Goal: Information Seeking & Learning: Learn about a topic

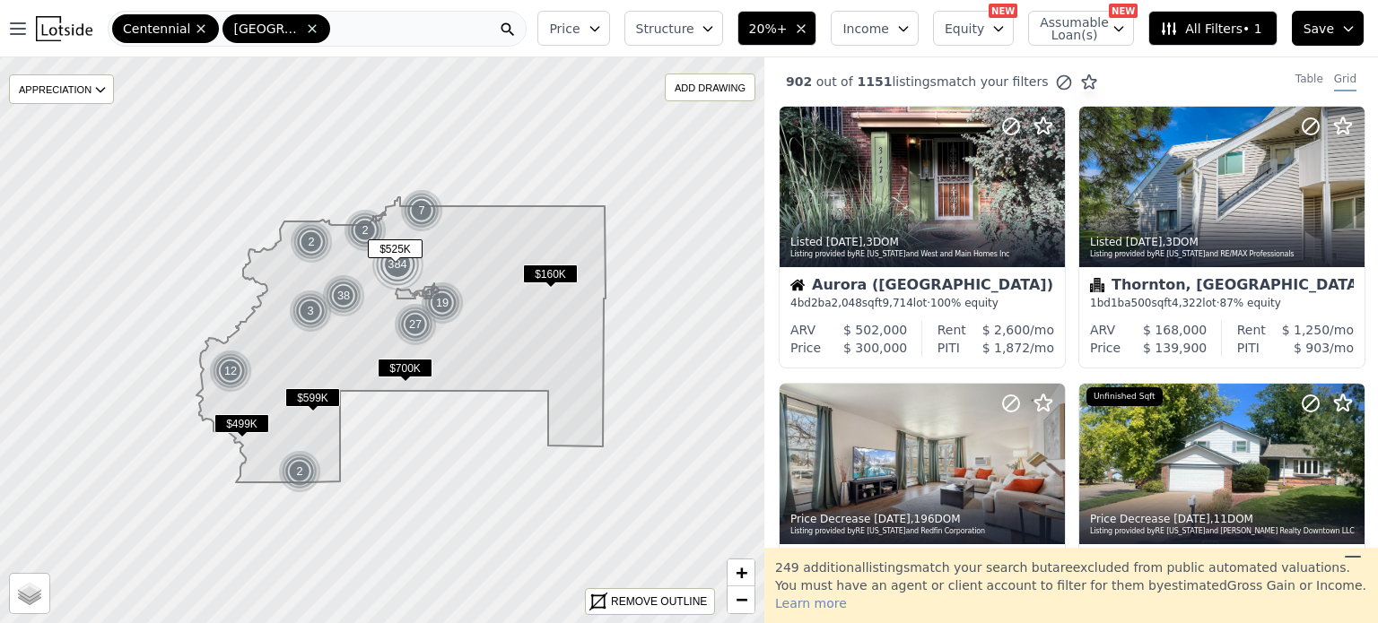
scroll to position [667, 0]
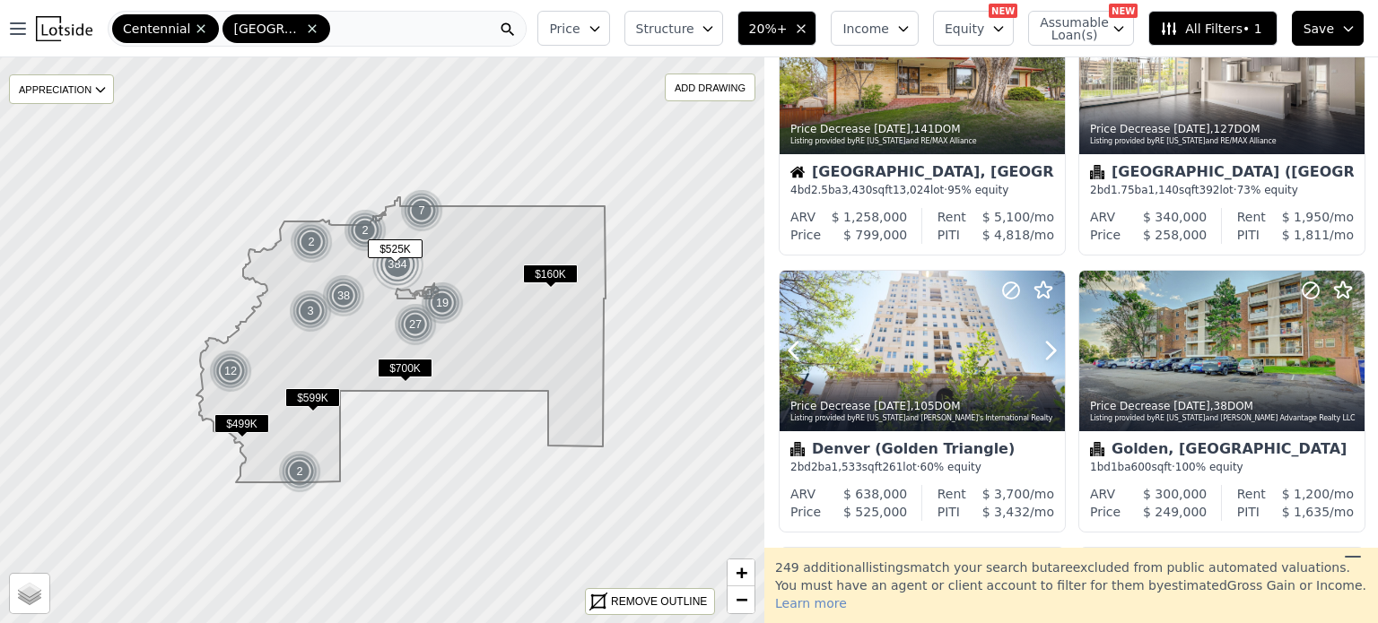
click at [939, 370] on div at bounding box center [922, 351] width 285 height 161
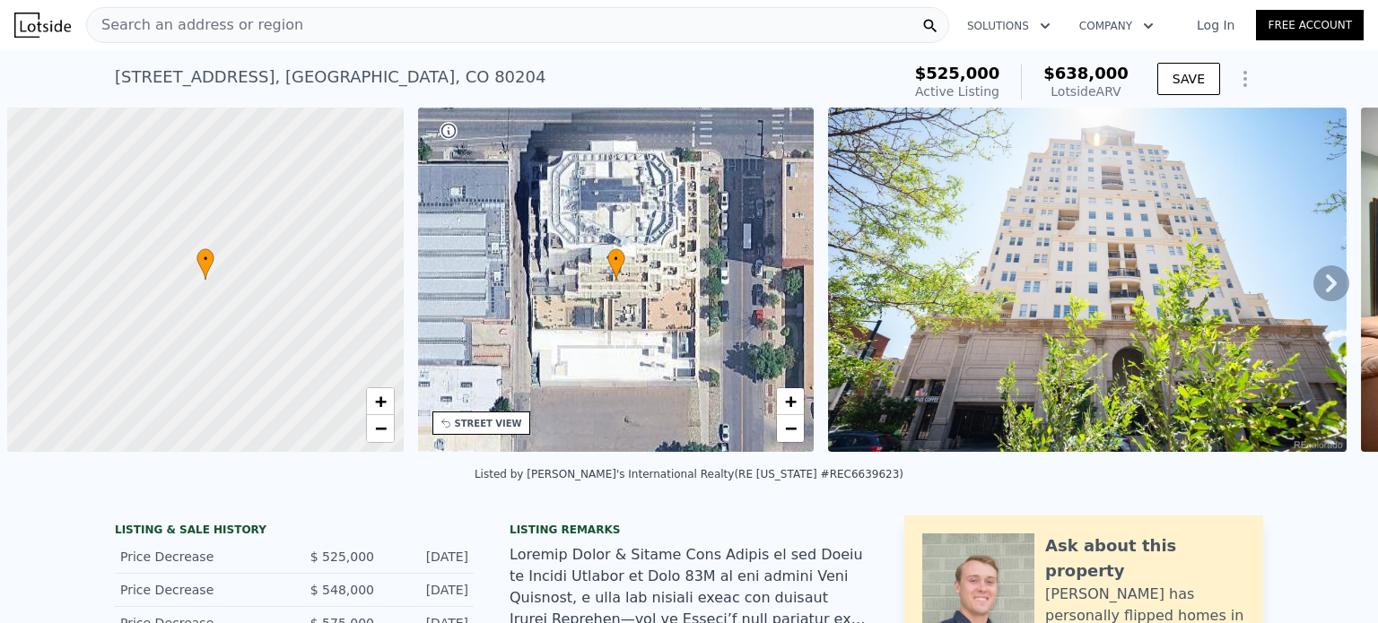
scroll to position [0, 7]
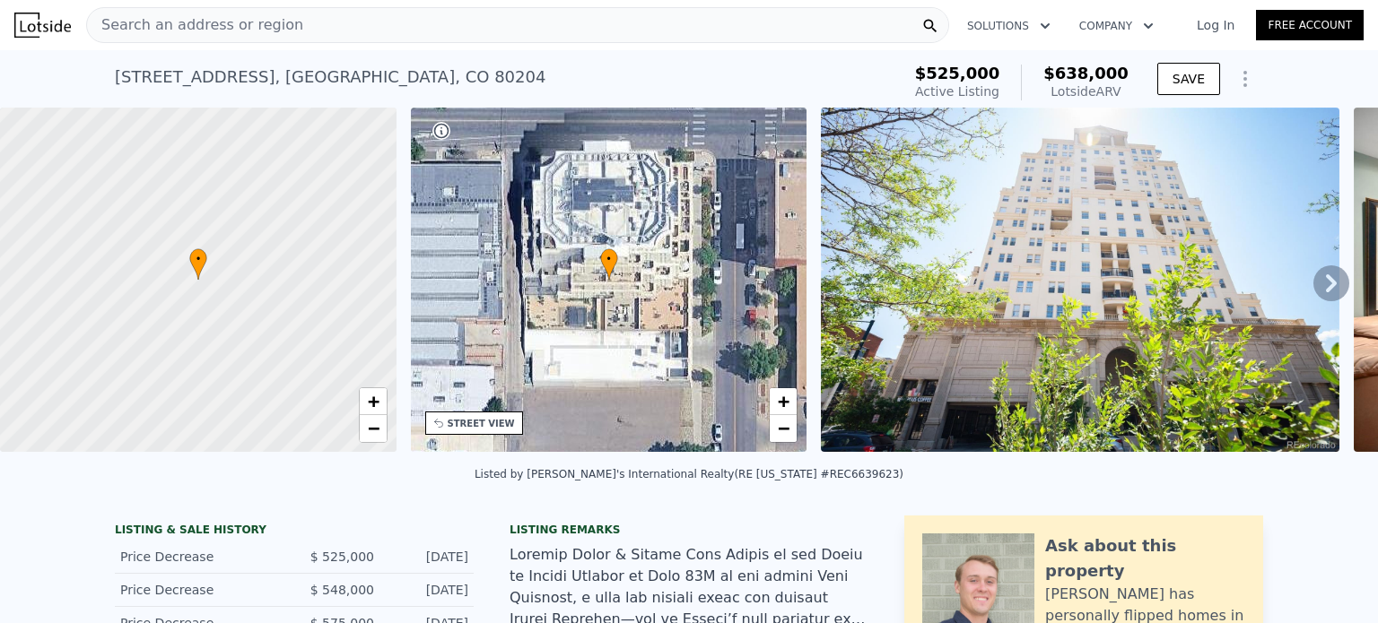
click at [195, 25] on span "Search an address or region" at bounding box center [195, 25] width 216 height 22
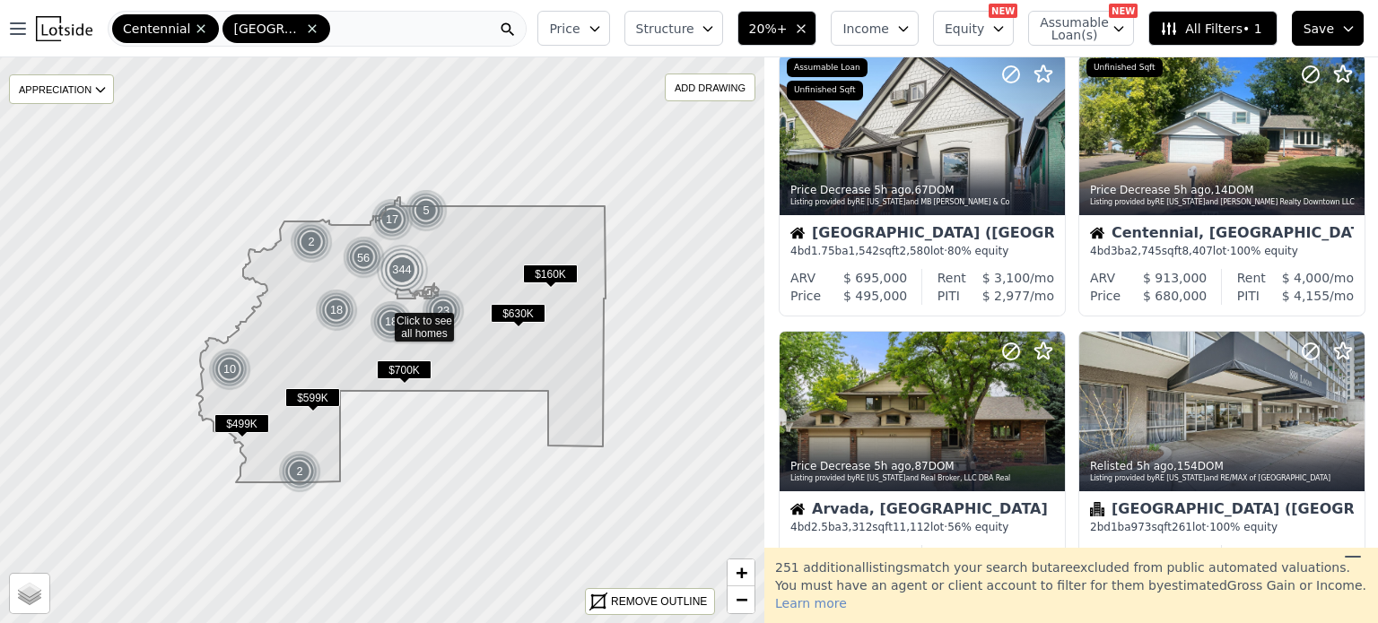
scroll to position [874, 0]
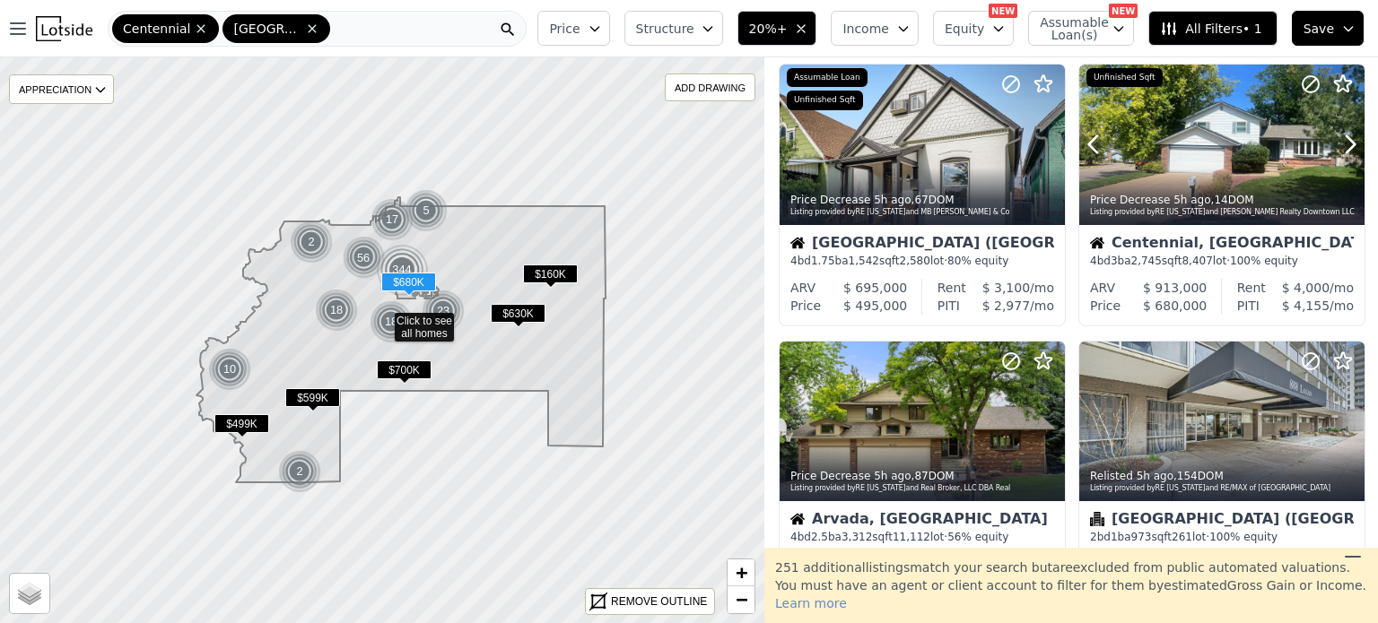
click at [1272, 141] on div at bounding box center [1307, 122] width 115 height 115
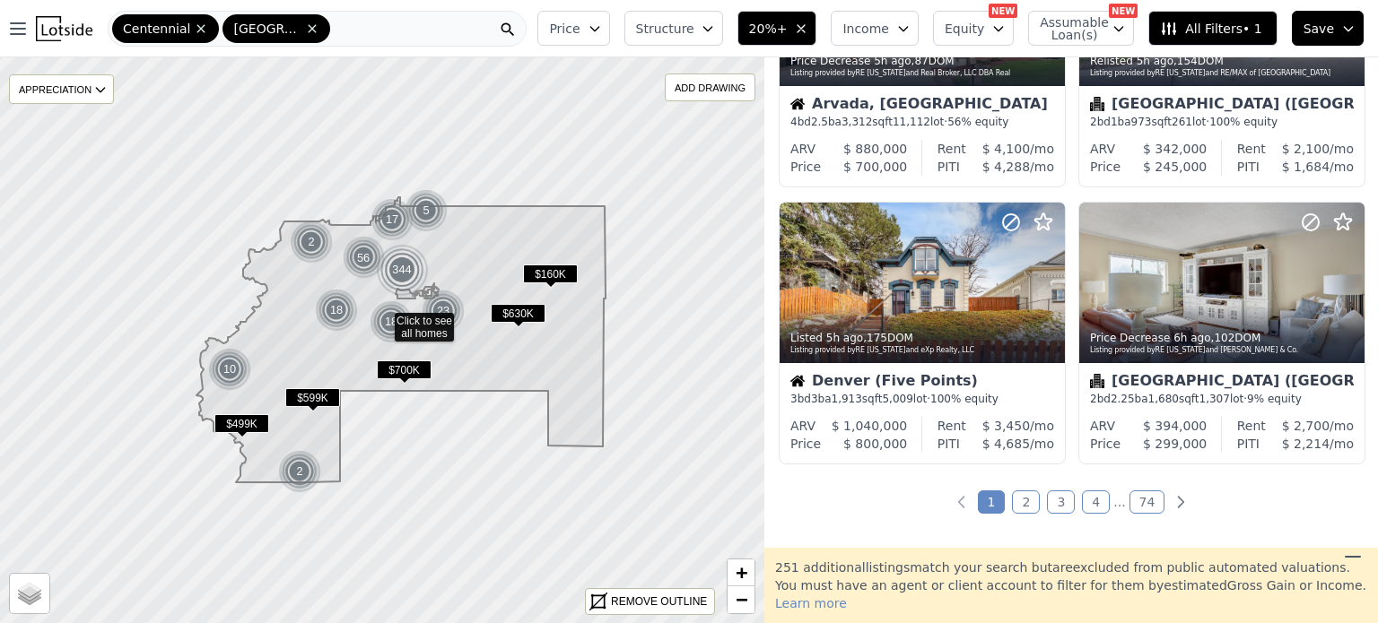
scroll to position [1321, 0]
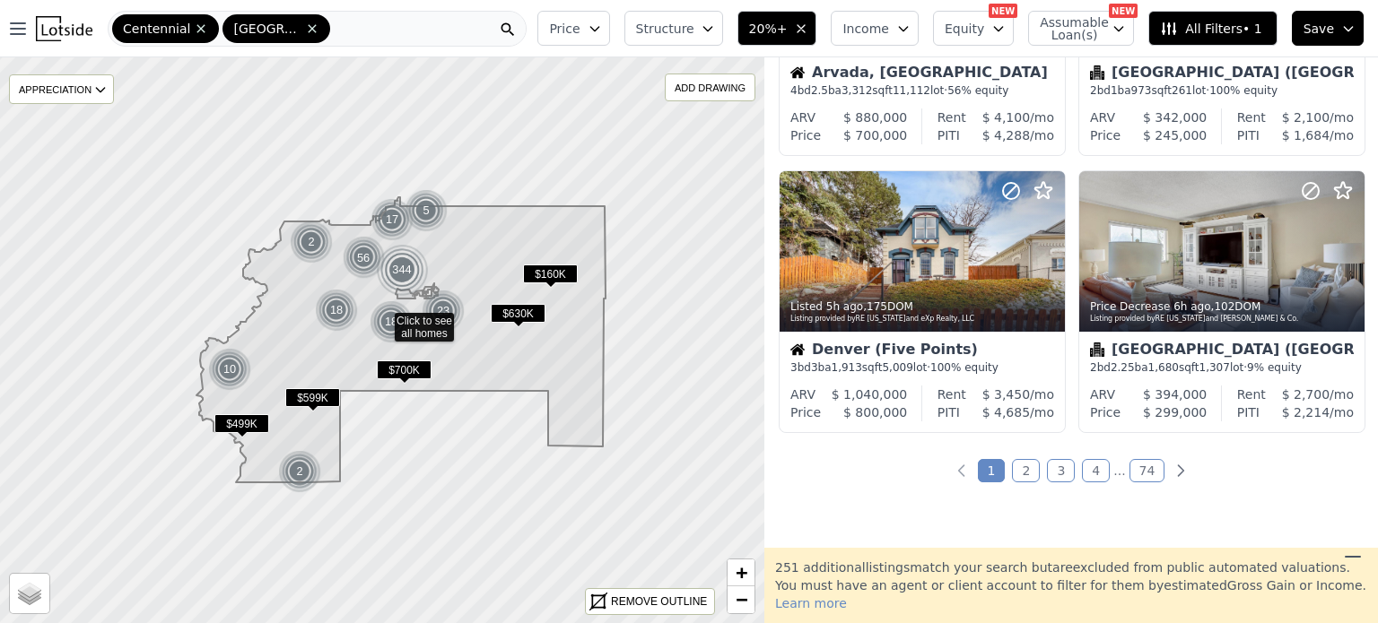
click at [1014, 465] on link "2" at bounding box center [1026, 470] width 28 height 23
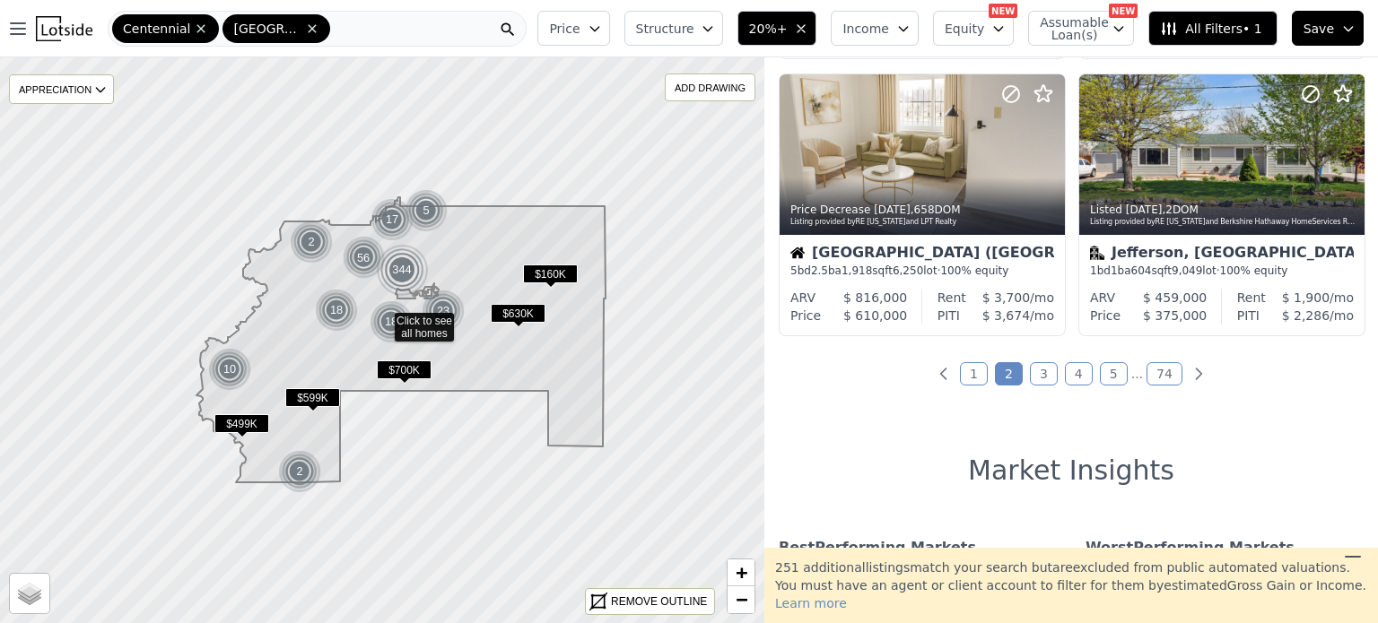
scroll to position [1480, 0]
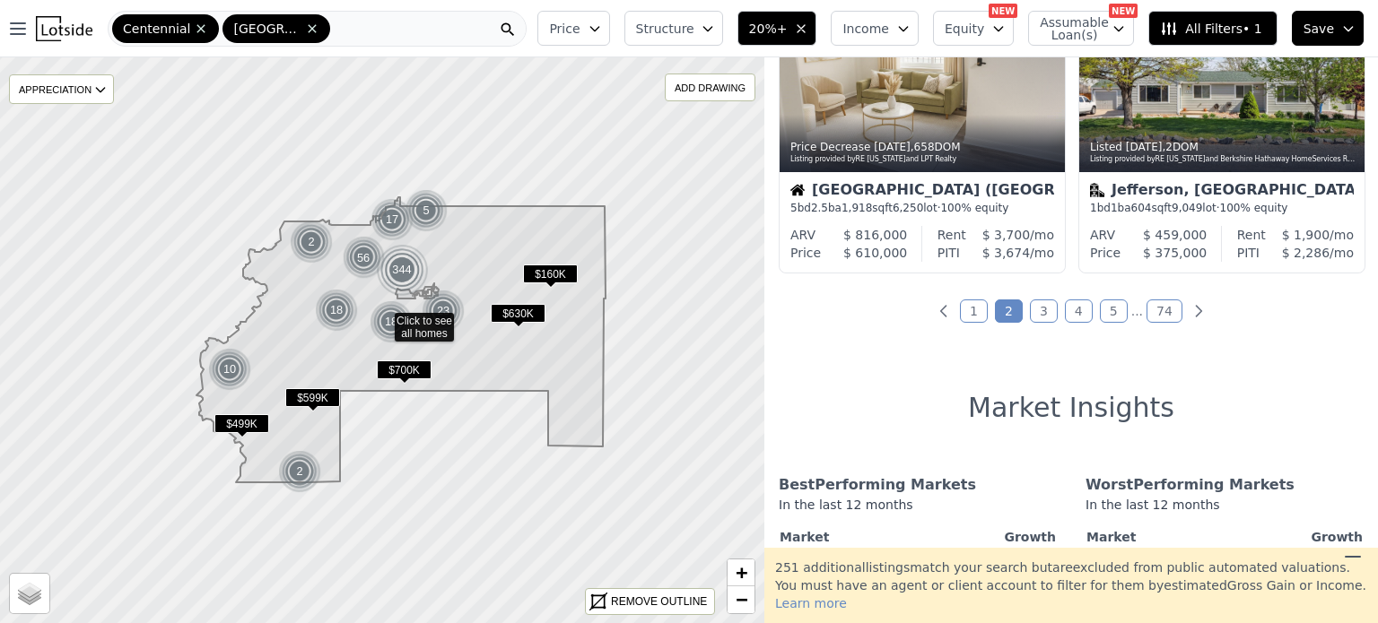
click at [1038, 311] on link "3" at bounding box center [1044, 311] width 28 height 23
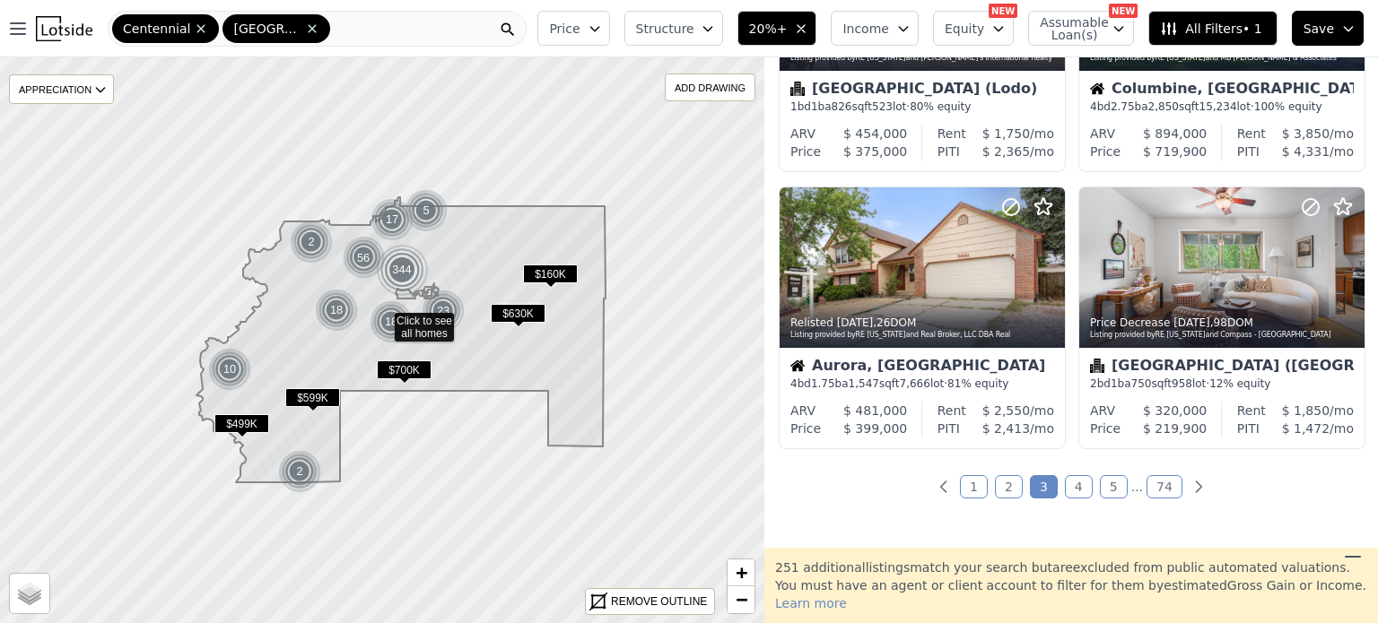
scroll to position [1314, 0]
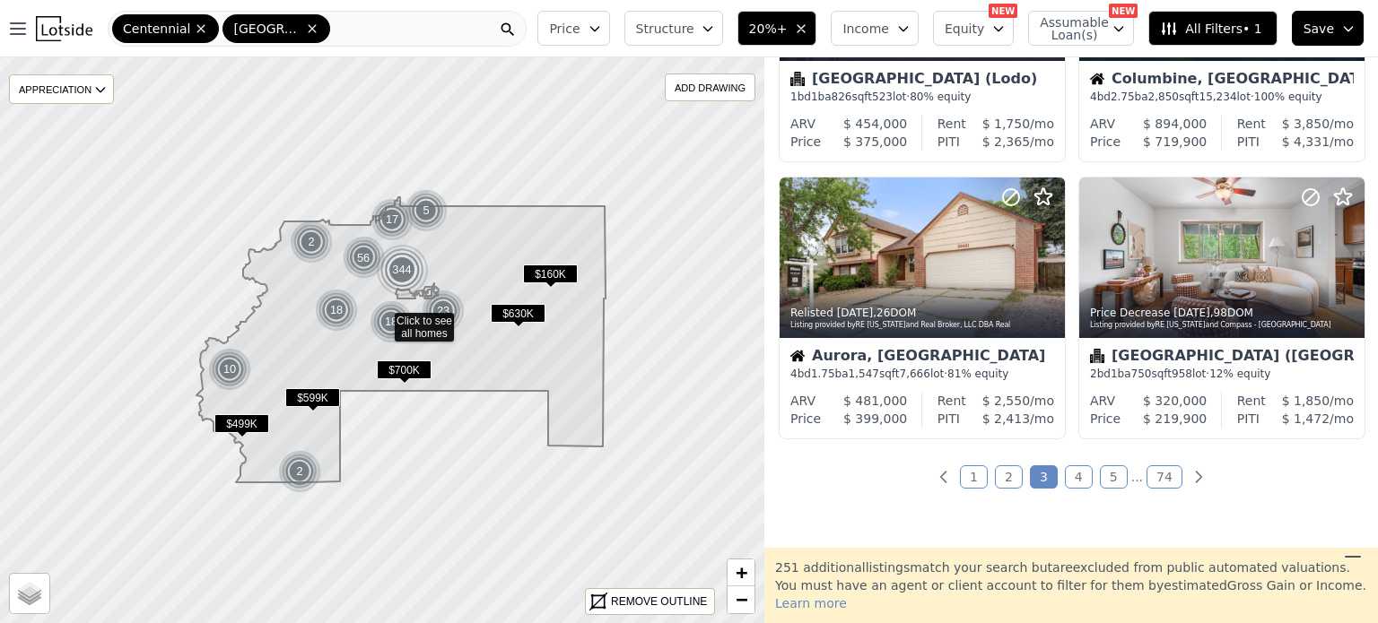
click at [1068, 480] on link "4" at bounding box center [1079, 477] width 28 height 23
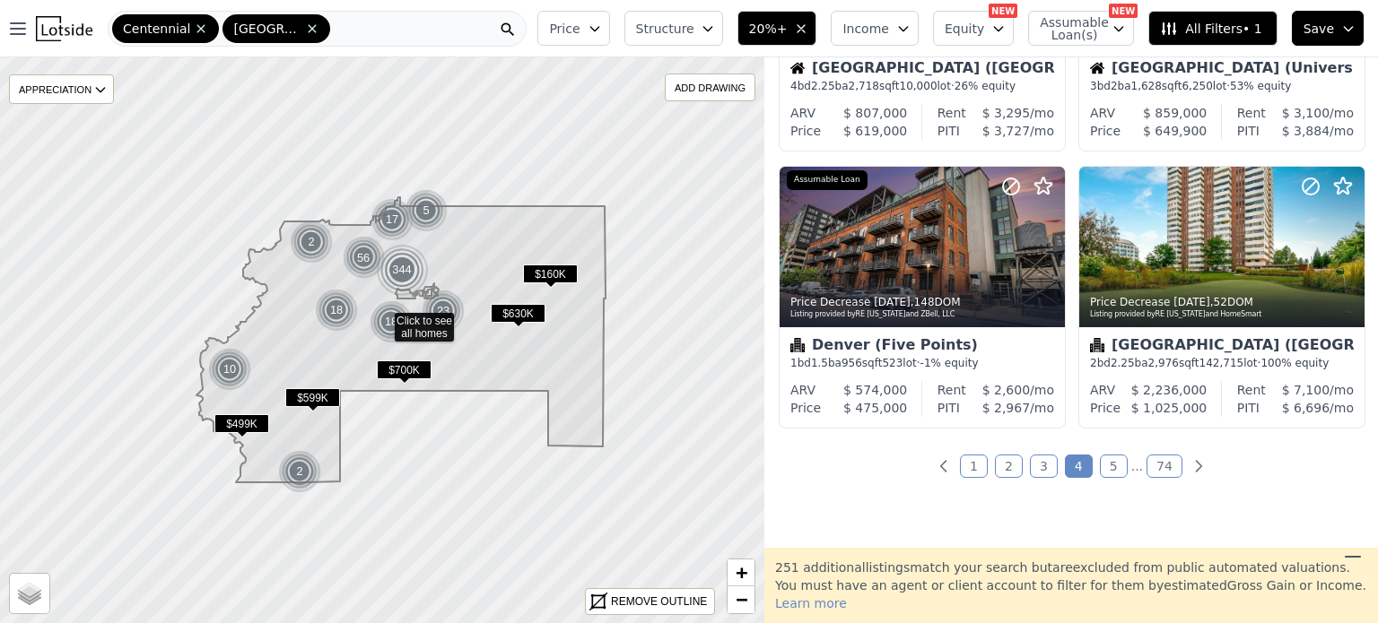
scroll to position [1439, 0]
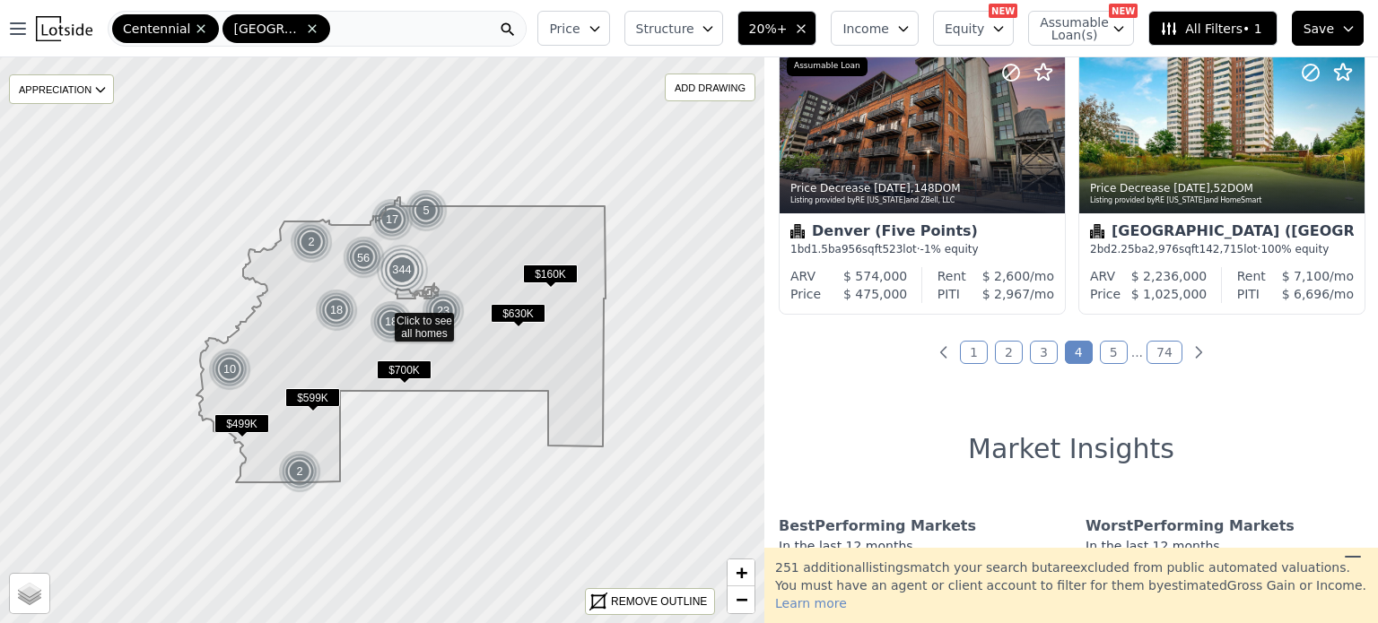
click at [1107, 346] on link "5" at bounding box center [1114, 352] width 28 height 23
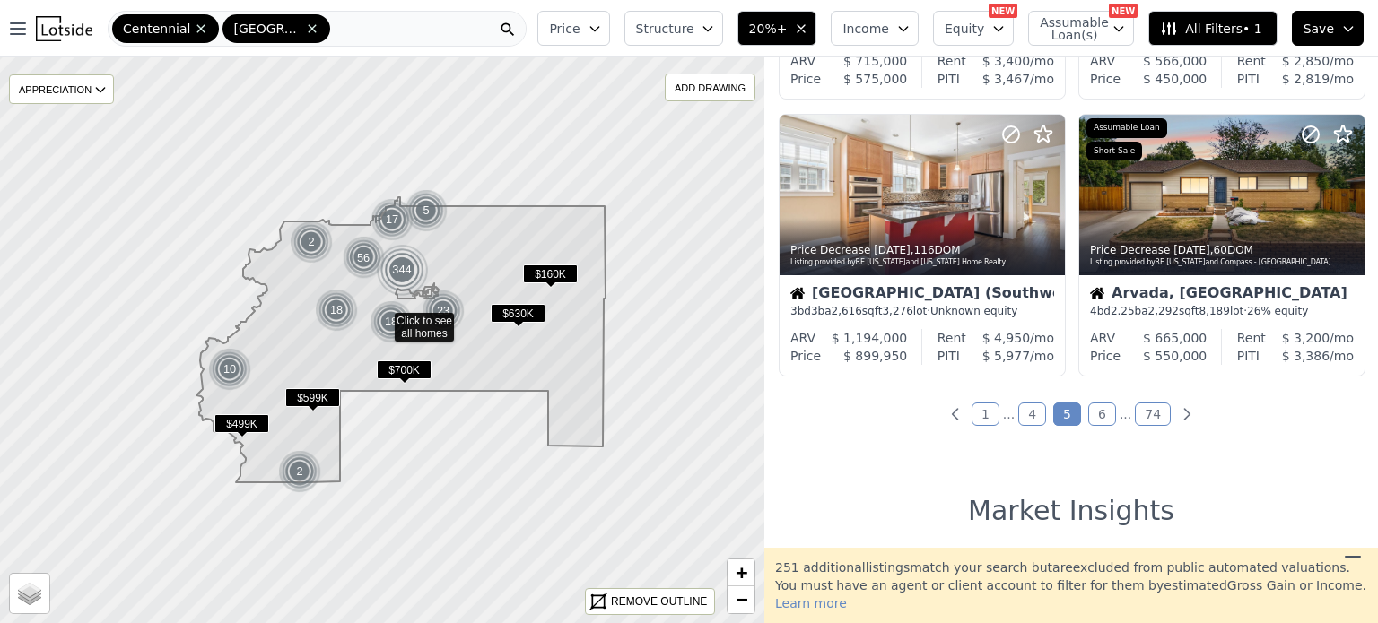
scroll to position [1398, 0]
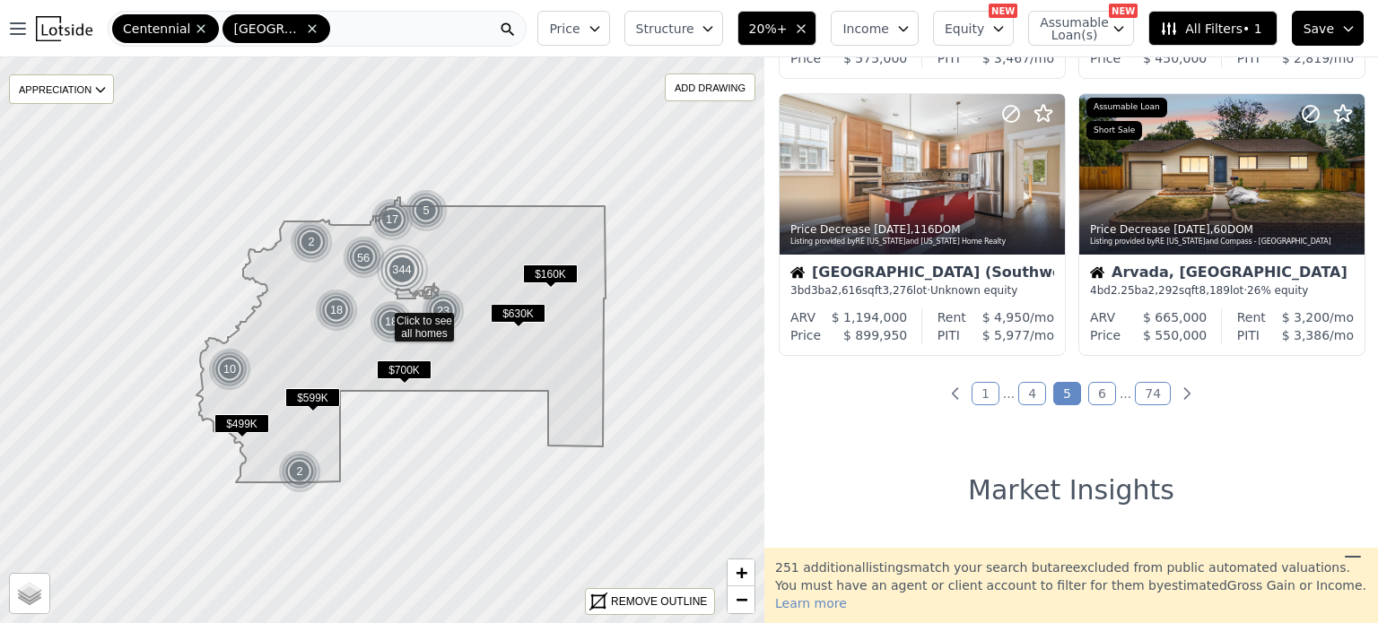
click at [1094, 403] on link "6" at bounding box center [1102, 393] width 28 height 23
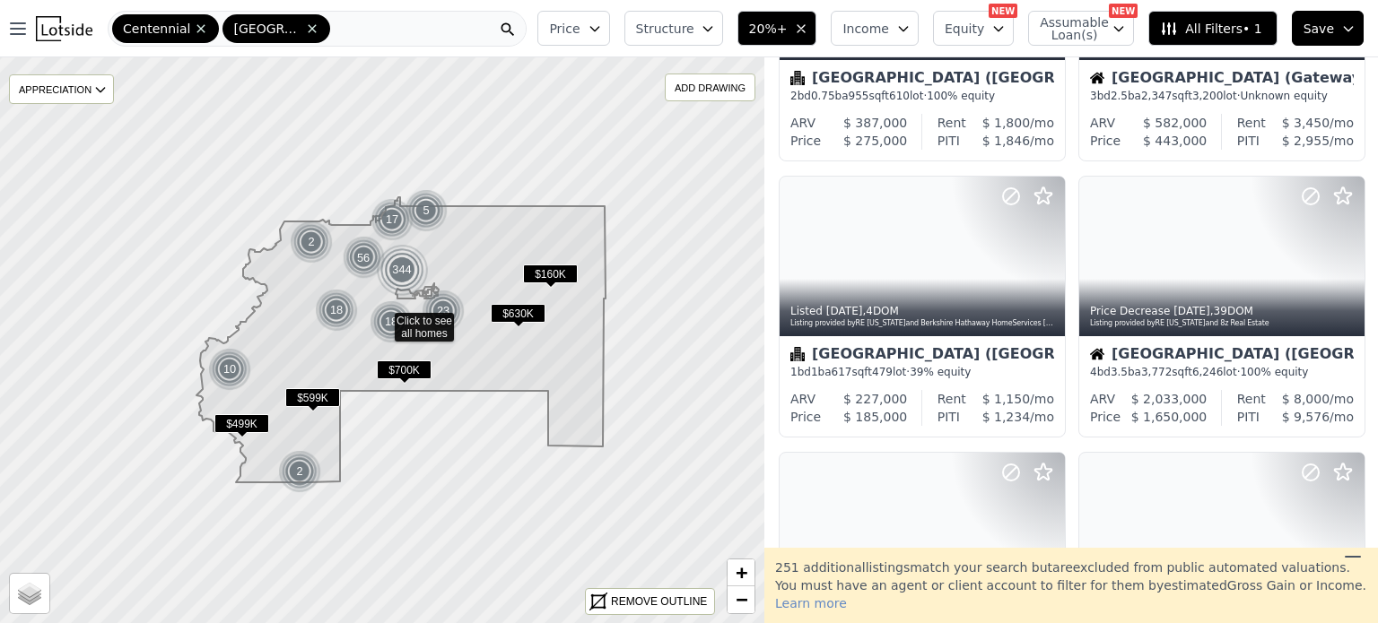
scroll to position [1050, 0]
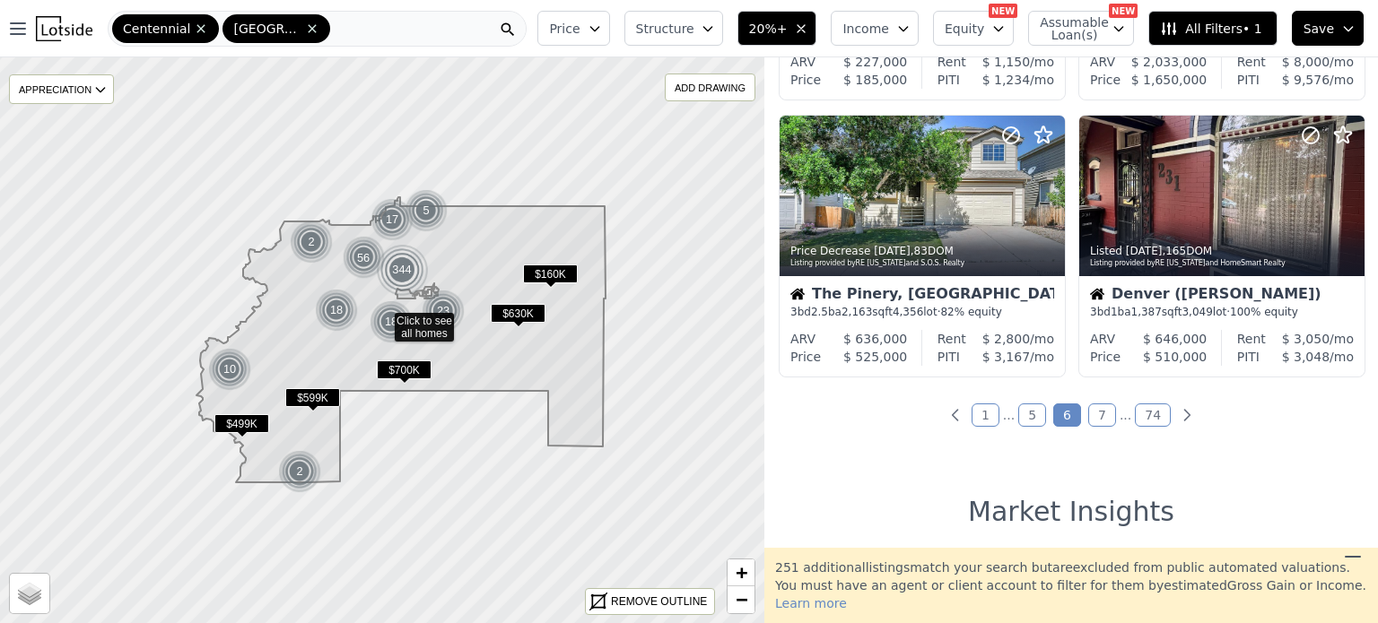
click at [1101, 413] on link "7" at bounding box center [1102, 415] width 28 height 23
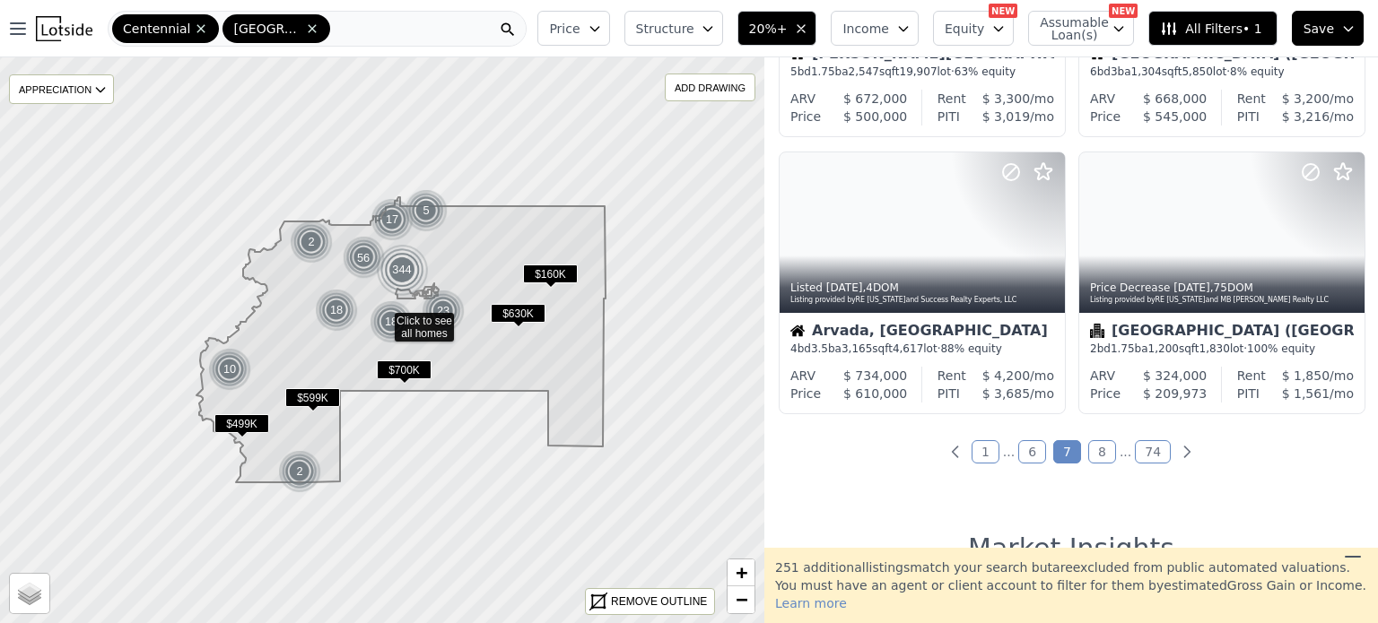
scroll to position [1345, 0]
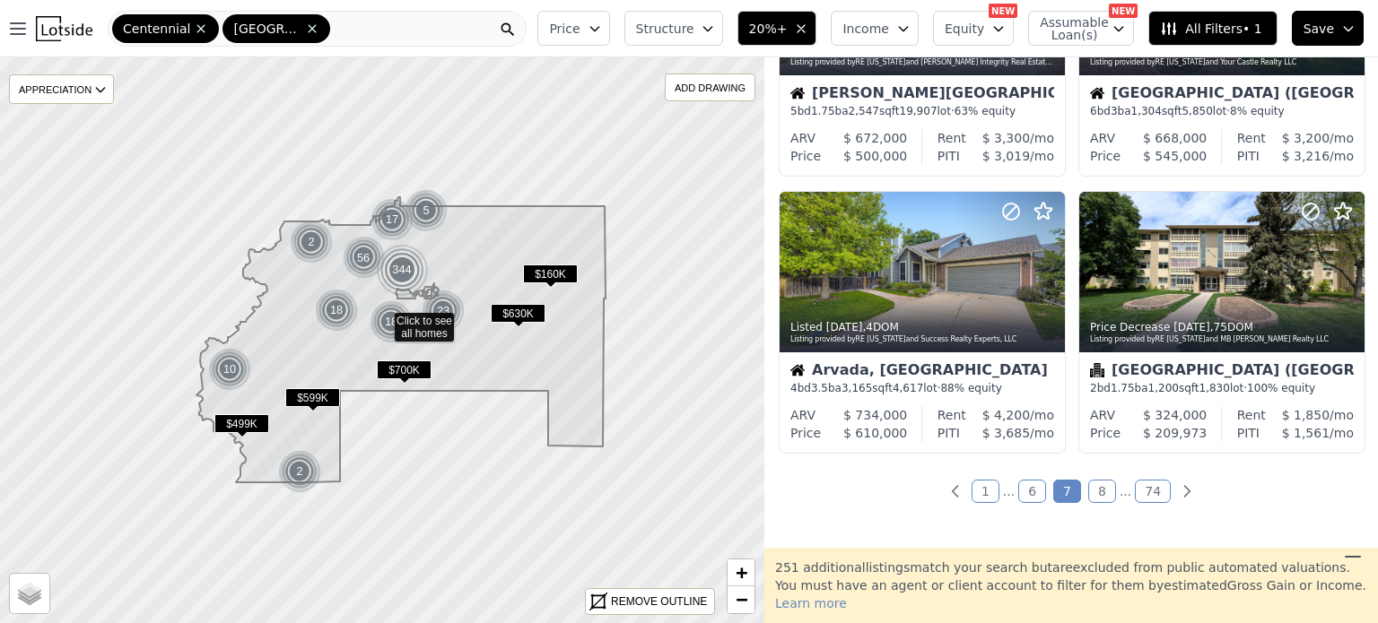
click at [1098, 493] on link "8" at bounding box center [1102, 491] width 28 height 23
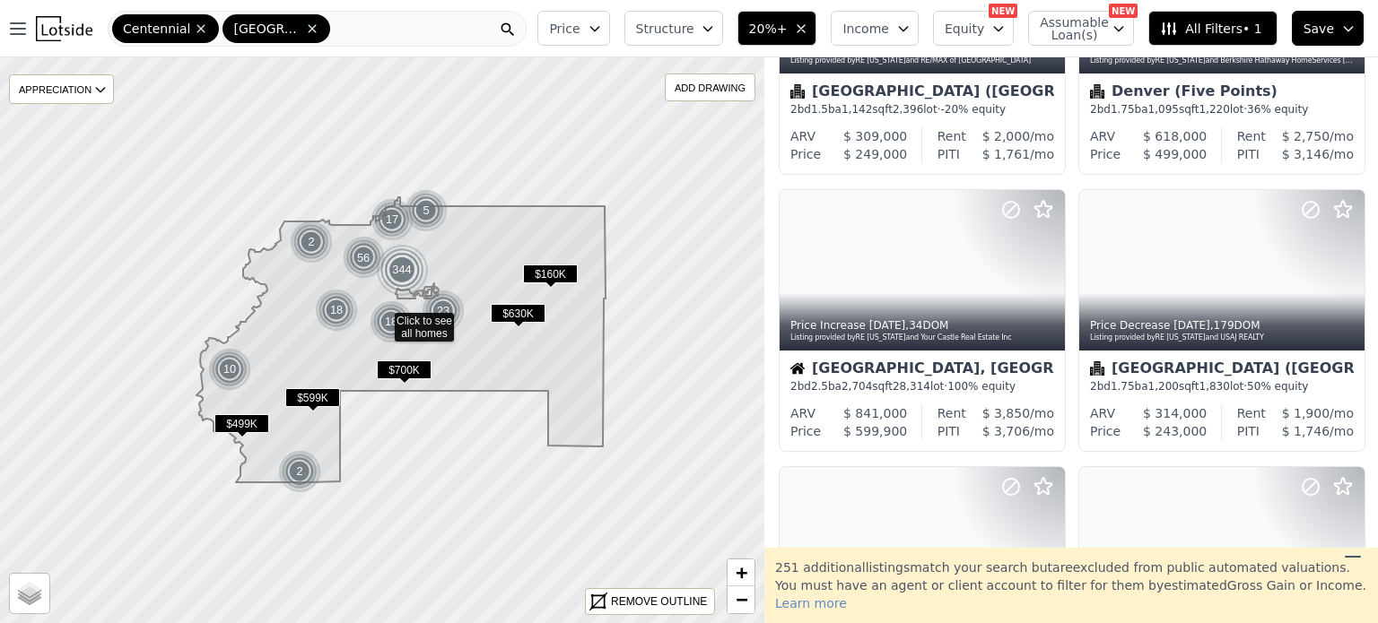
scroll to position [472, 0]
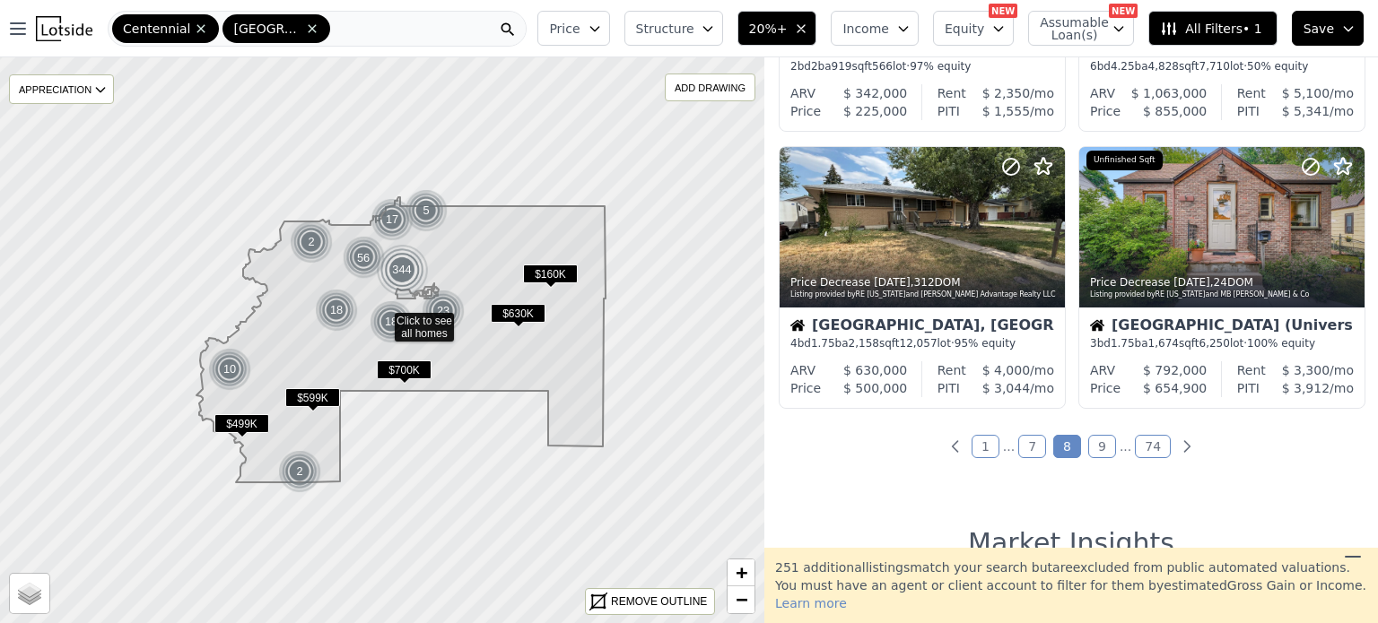
click at [1094, 449] on link "9" at bounding box center [1102, 446] width 28 height 23
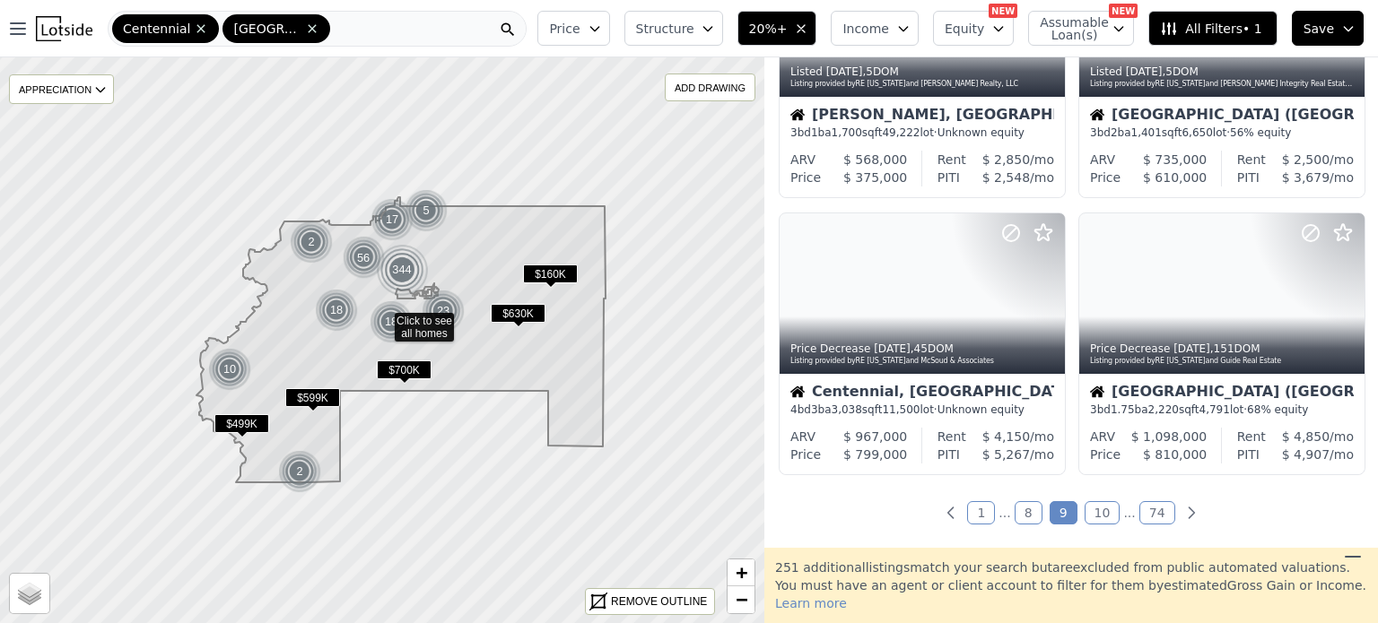
scroll to position [1298, 0]
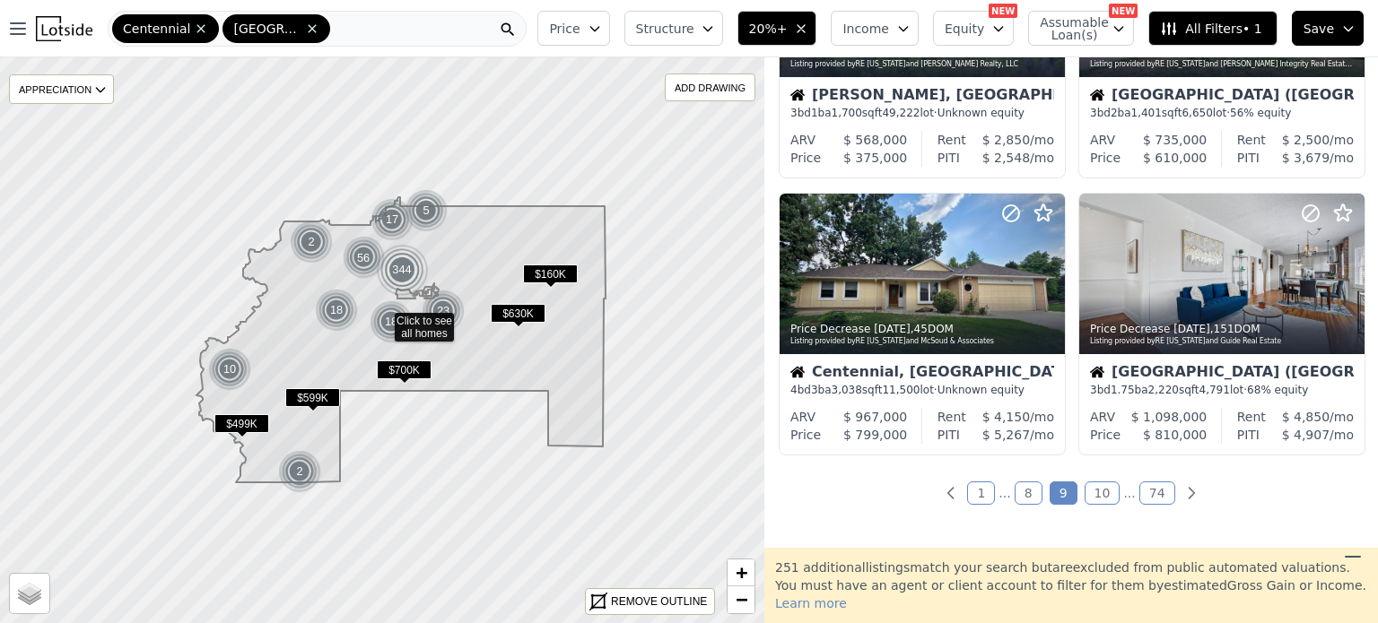
click at [1097, 497] on link "10" at bounding box center [1103, 493] width 36 height 23
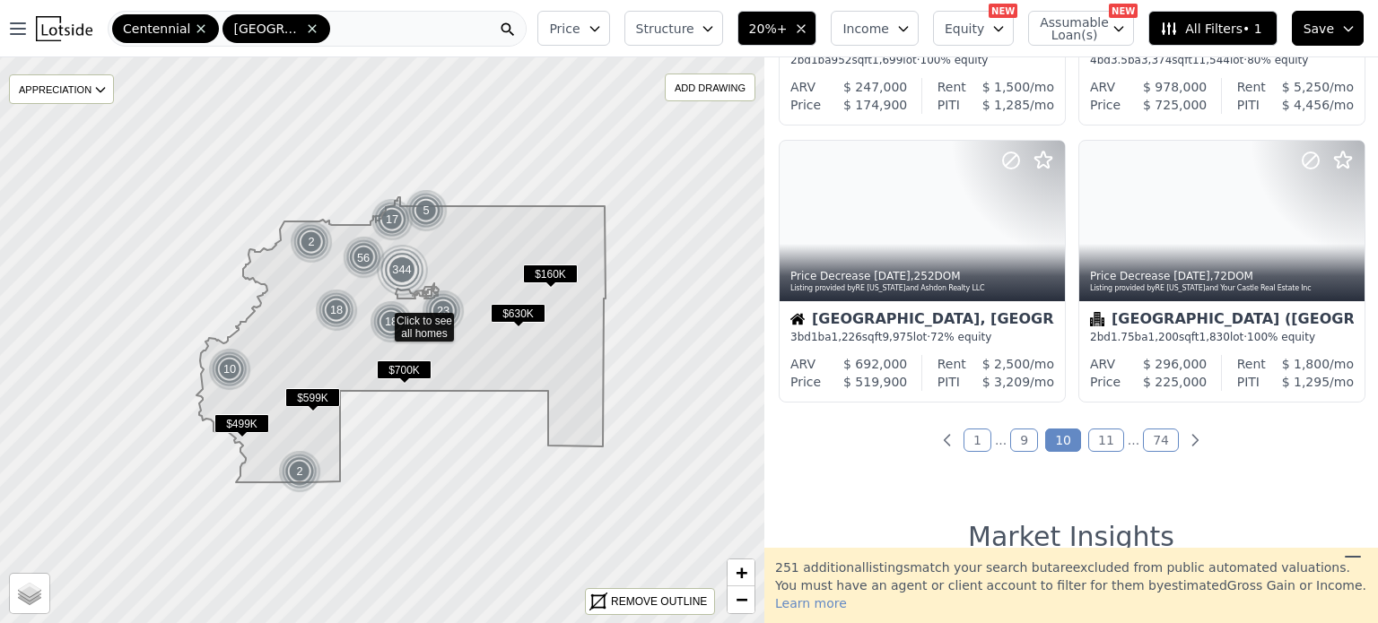
scroll to position [1350, 0]
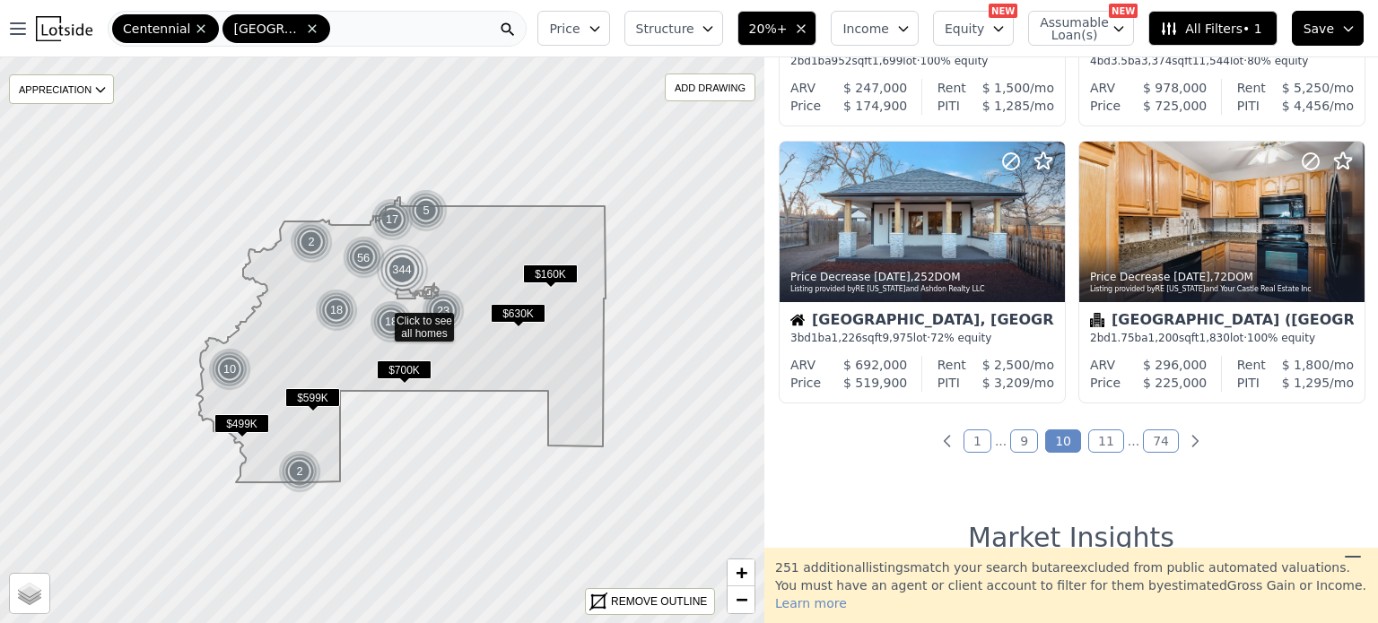
click at [1128, 439] on link "..." at bounding box center [1134, 441] width 12 height 14
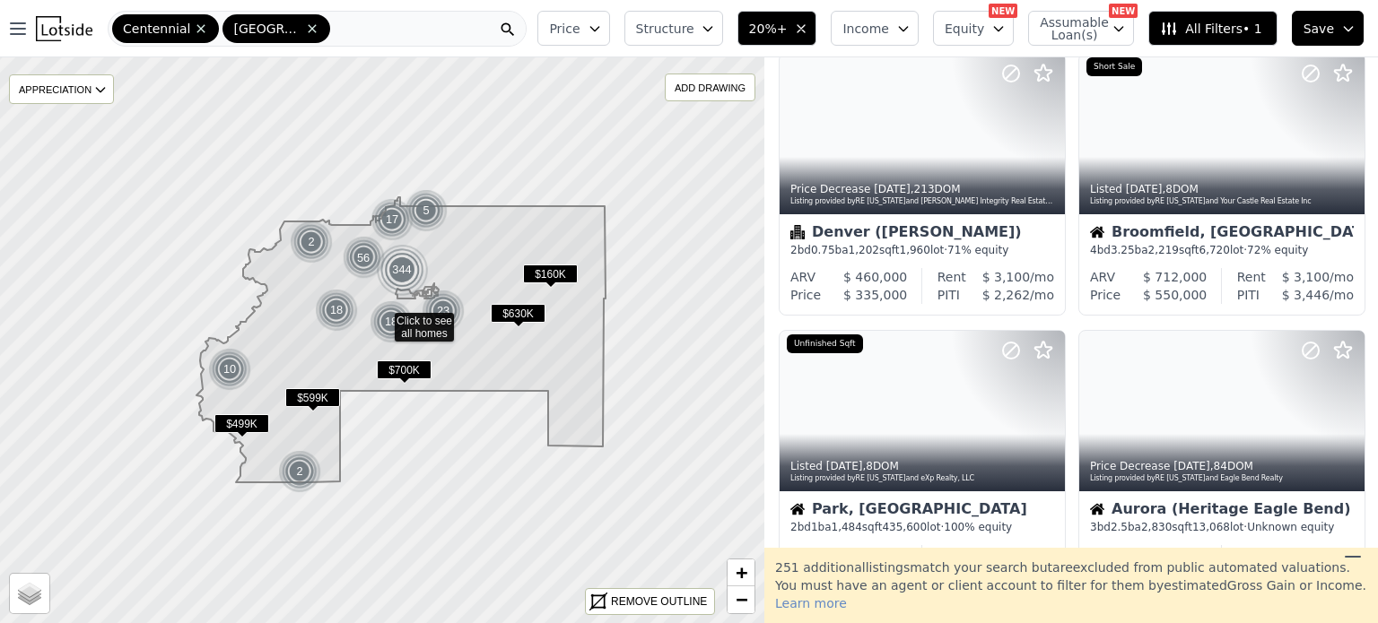
scroll to position [327, 0]
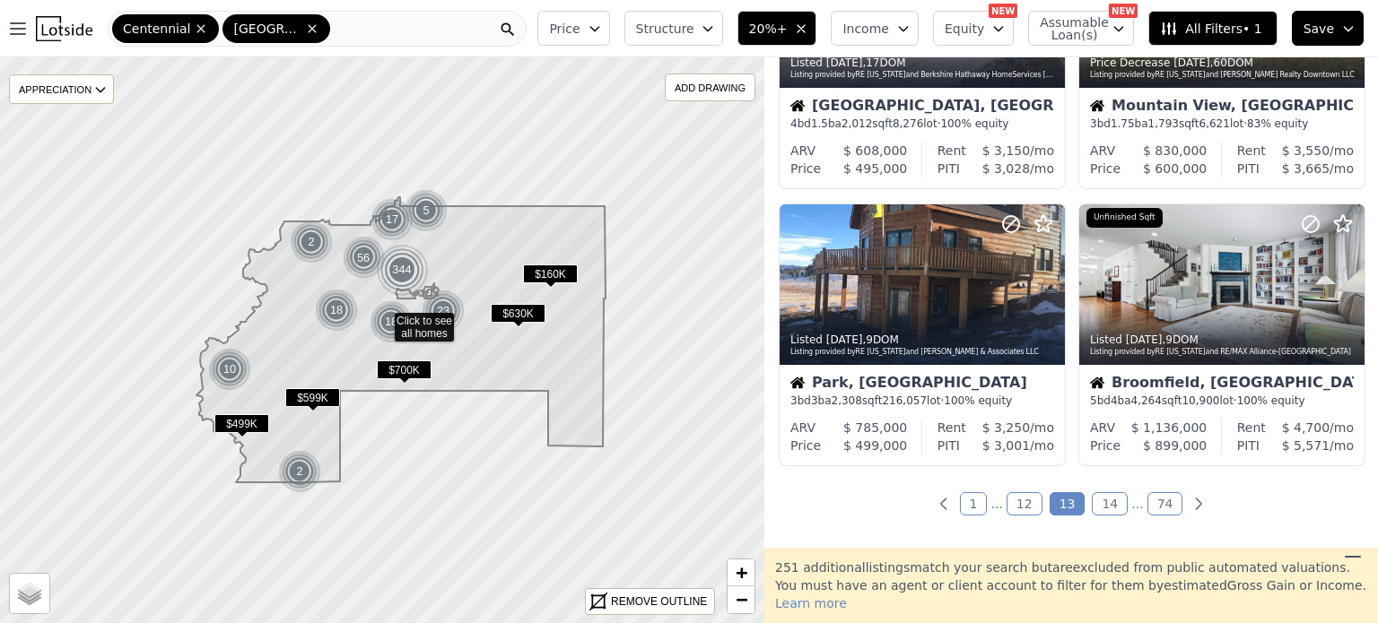
click at [1102, 512] on link "14" at bounding box center [1110, 504] width 36 height 23
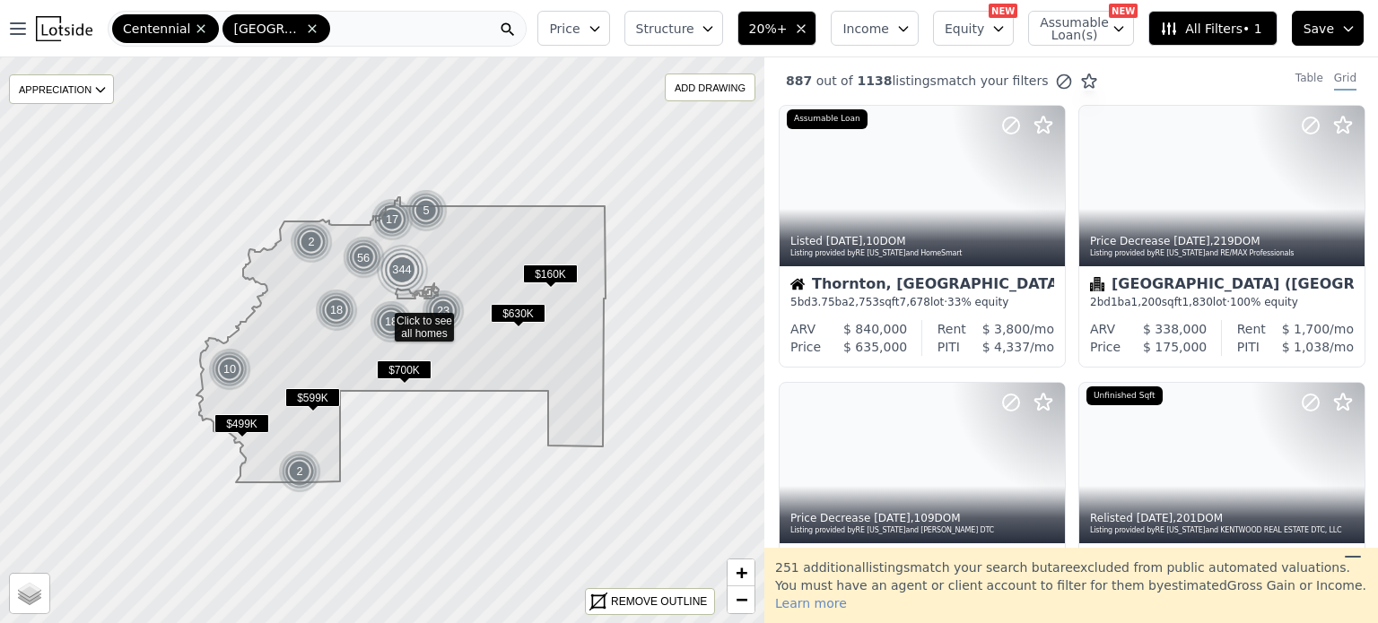
scroll to position [0, 0]
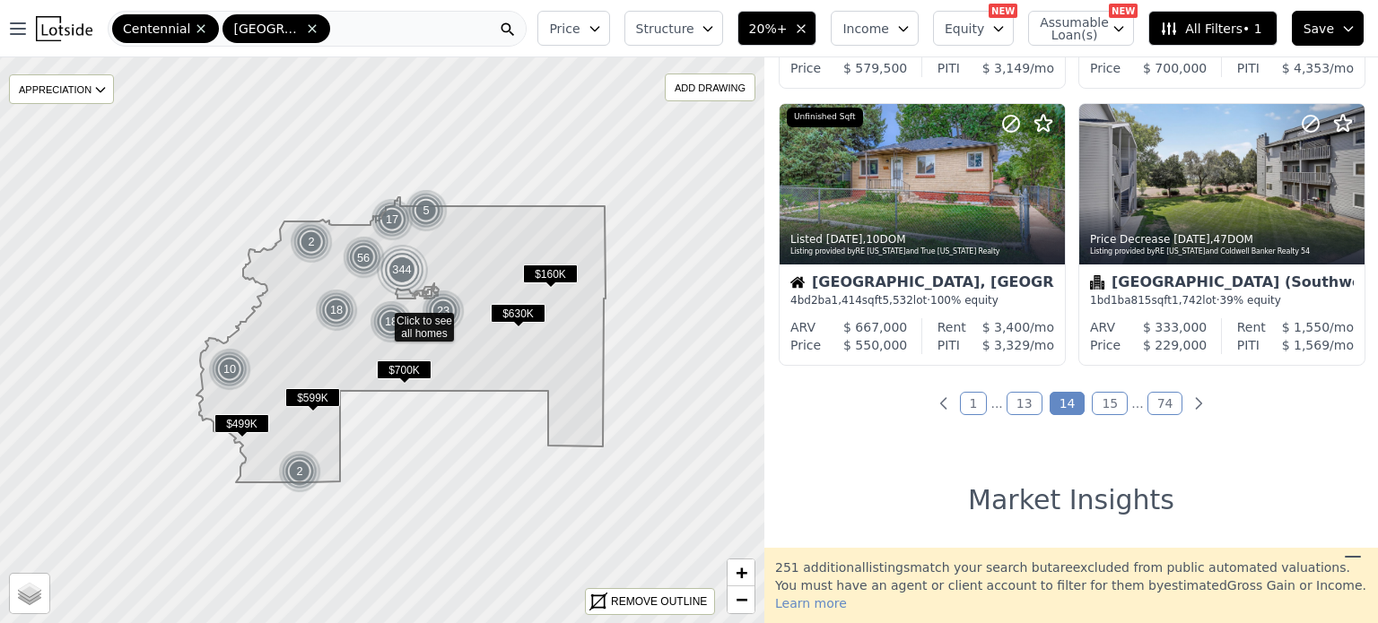
click at [1103, 414] on link "15" at bounding box center [1110, 403] width 36 height 23
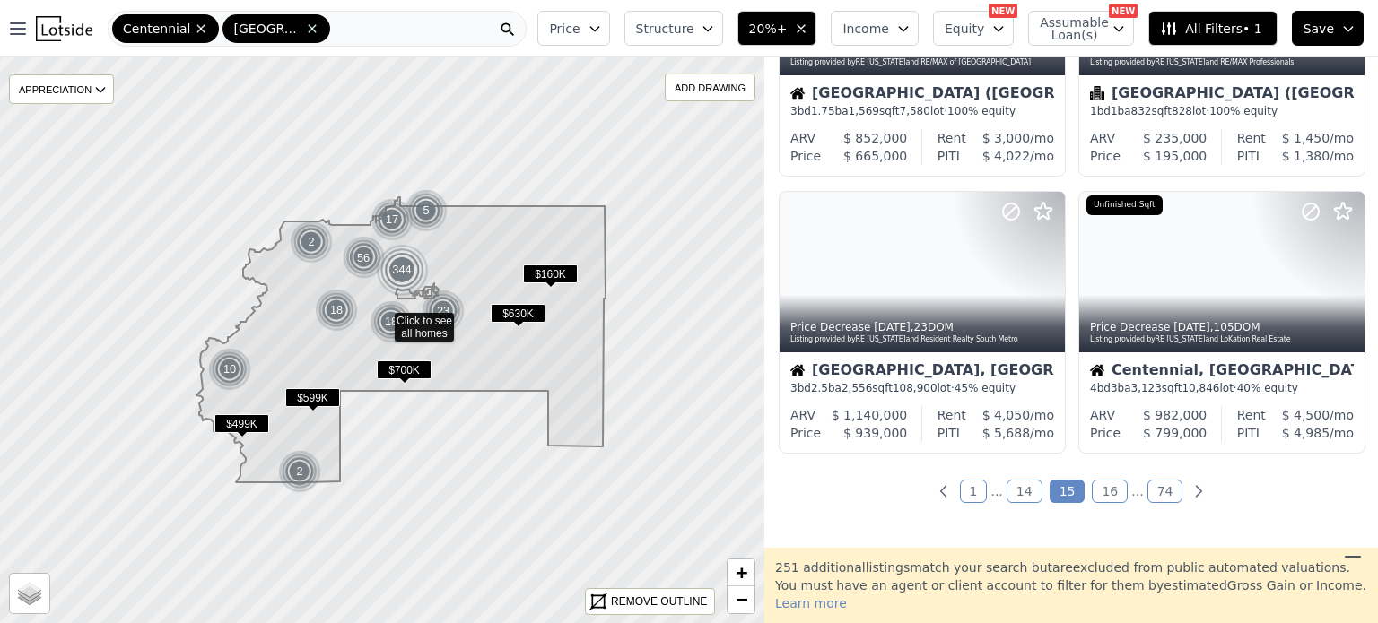
scroll to position [1303, 0]
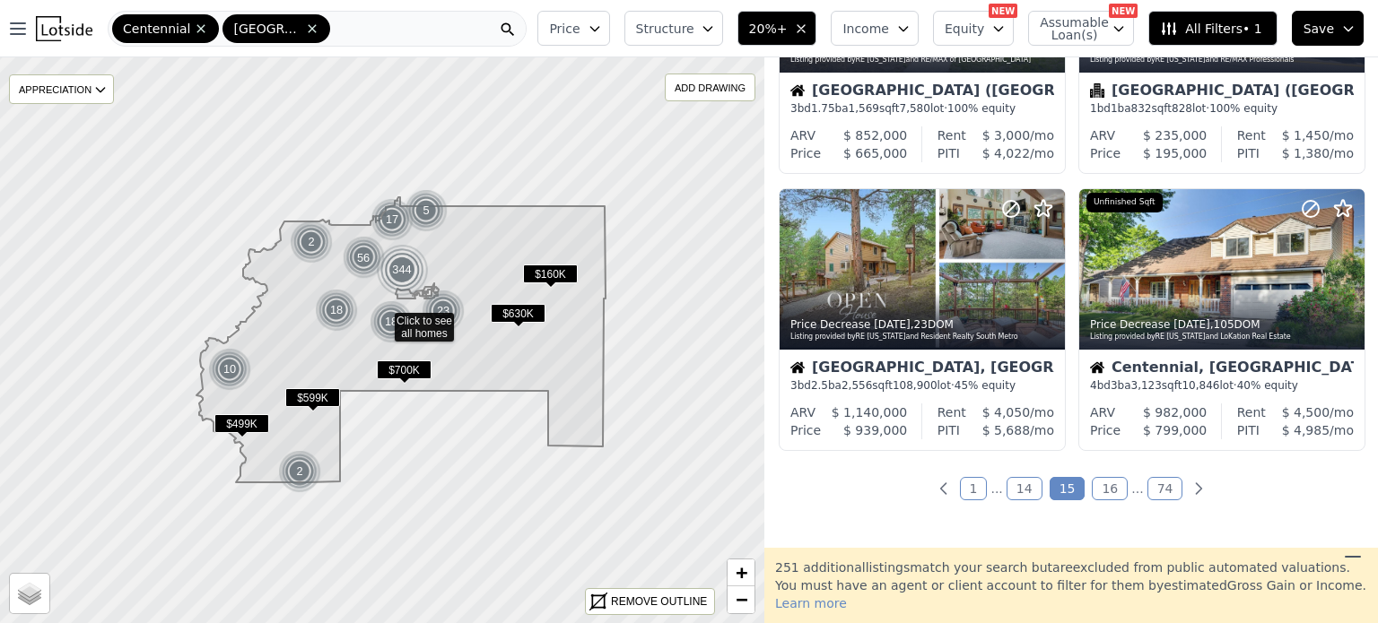
click at [1103, 494] on link "16" at bounding box center [1110, 488] width 36 height 23
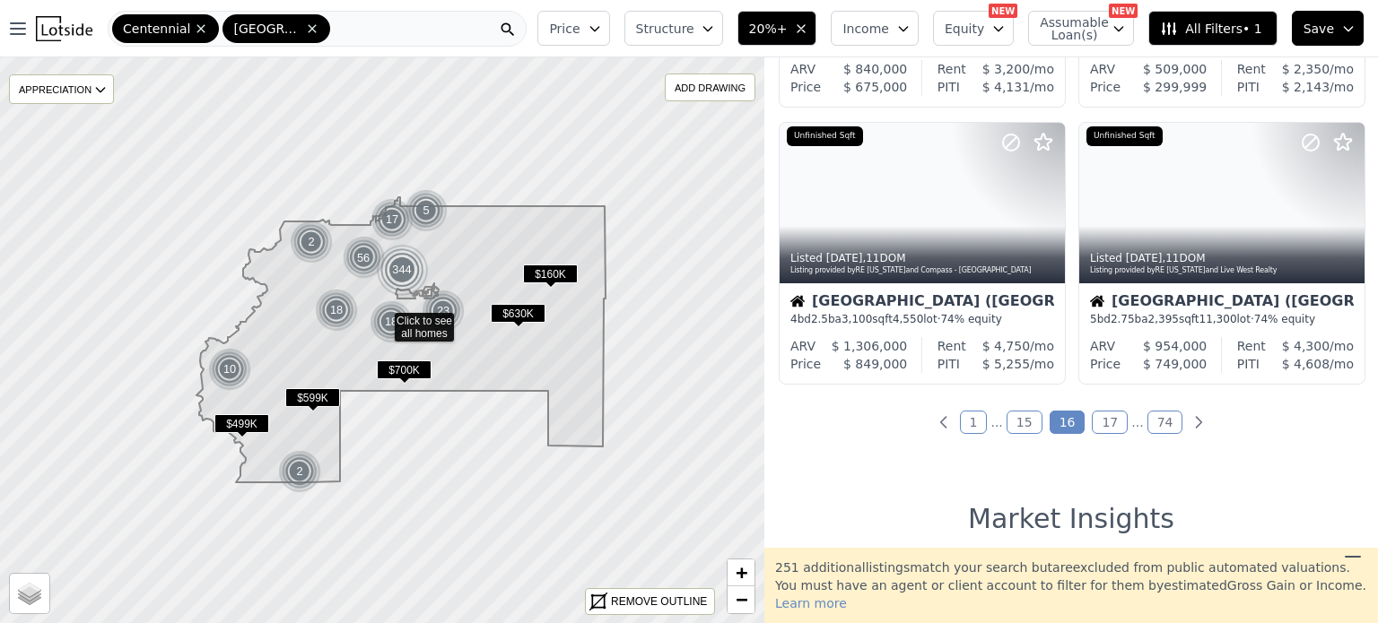
scroll to position [1372, 0]
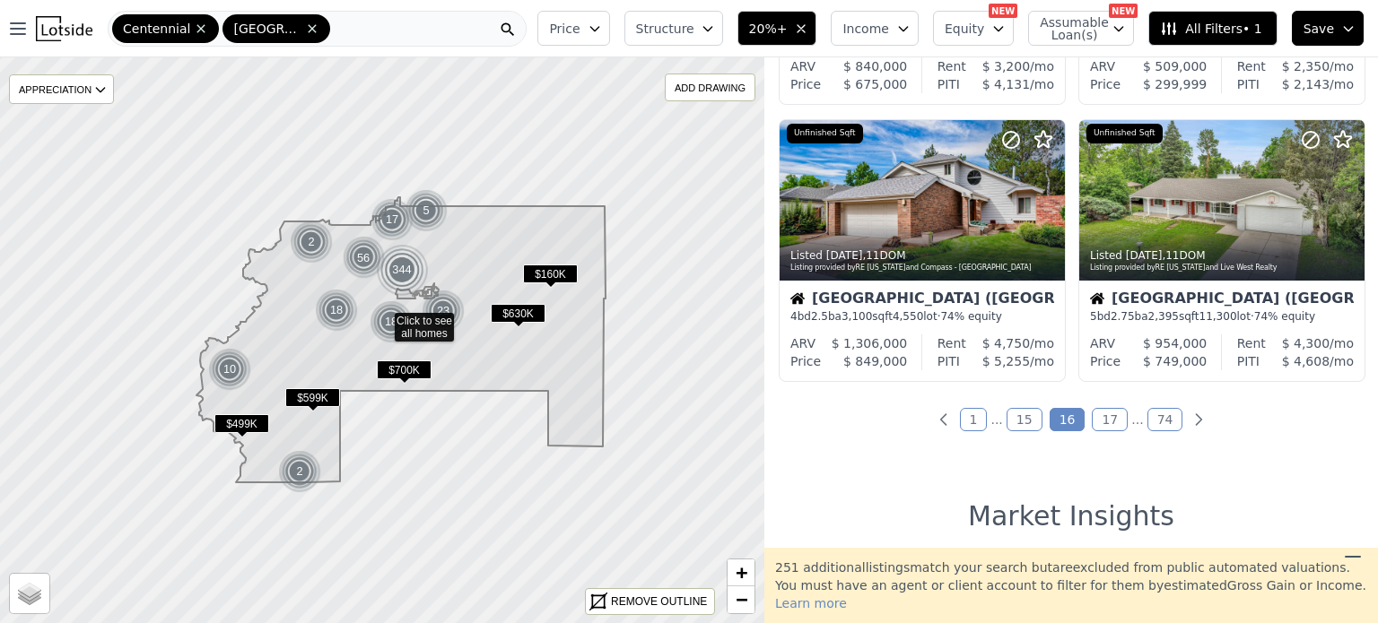
click at [1102, 430] on link "17" at bounding box center [1110, 419] width 36 height 23
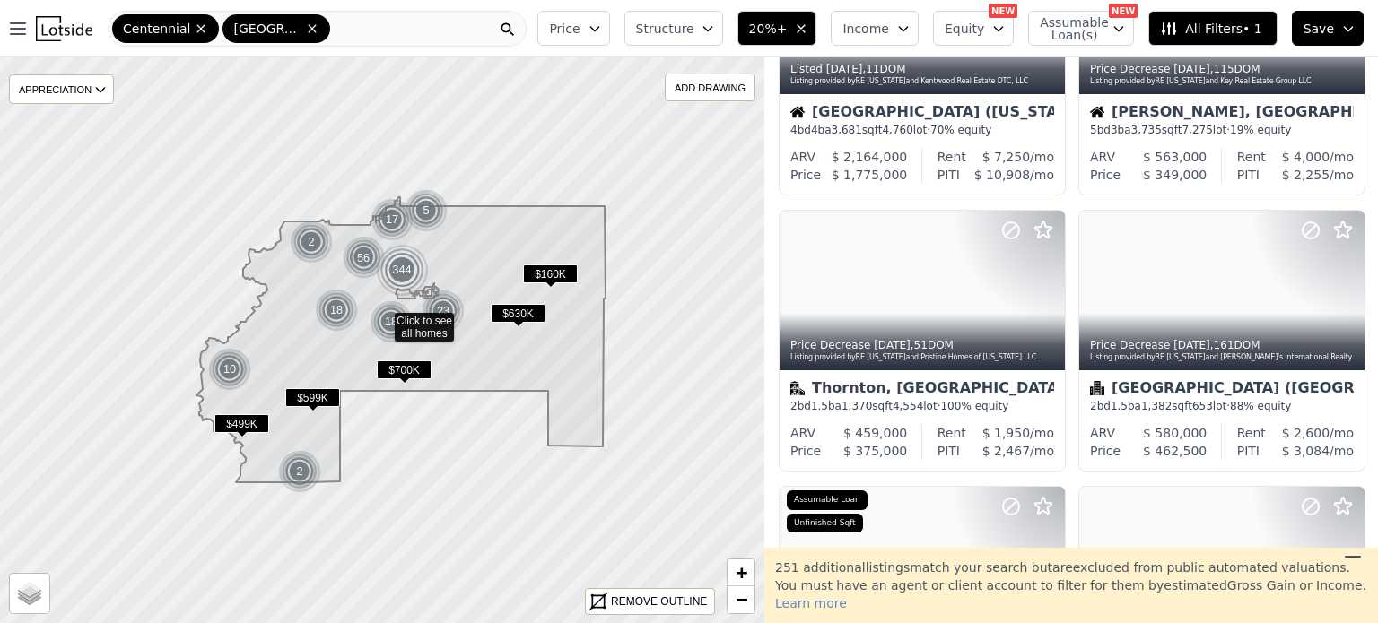
scroll to position [1003, 0]
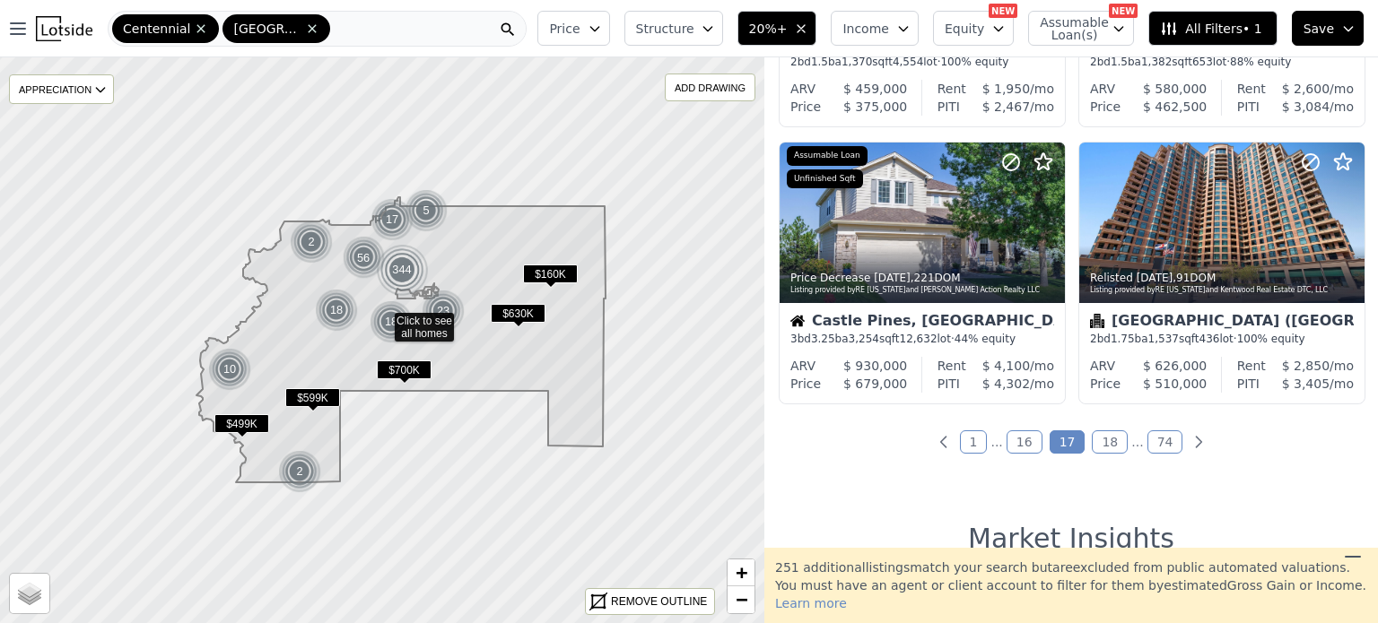
click at [1112, 442] on link "18" at bounding box center [1110, 442] width 36 height 23
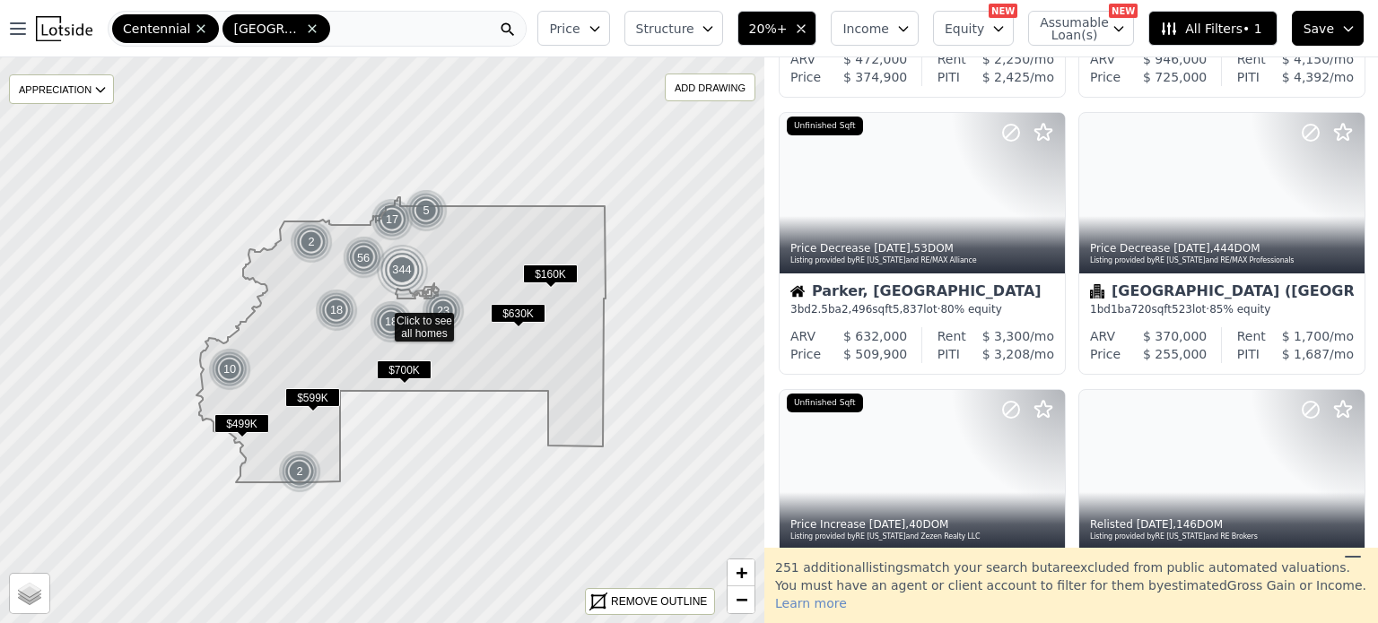
scroll to position [822, 0]
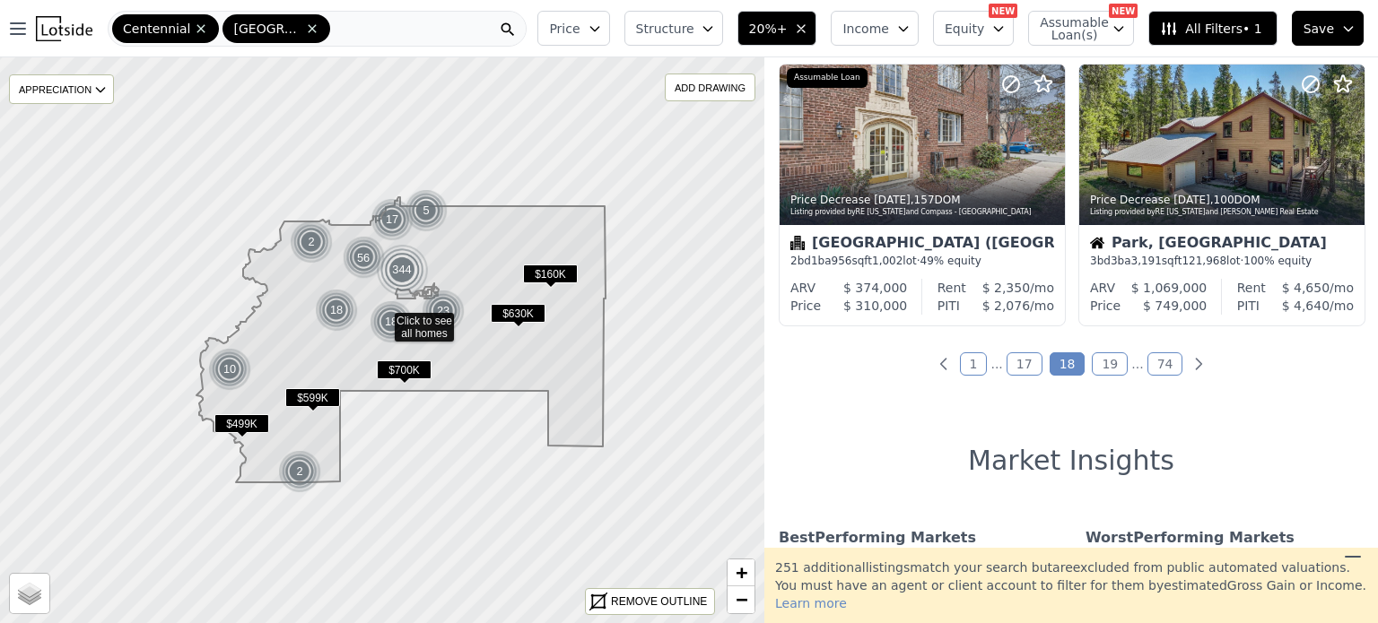
click at [1101, 374] on link "19" at bounding box center [1110, 364] width 36 height 23
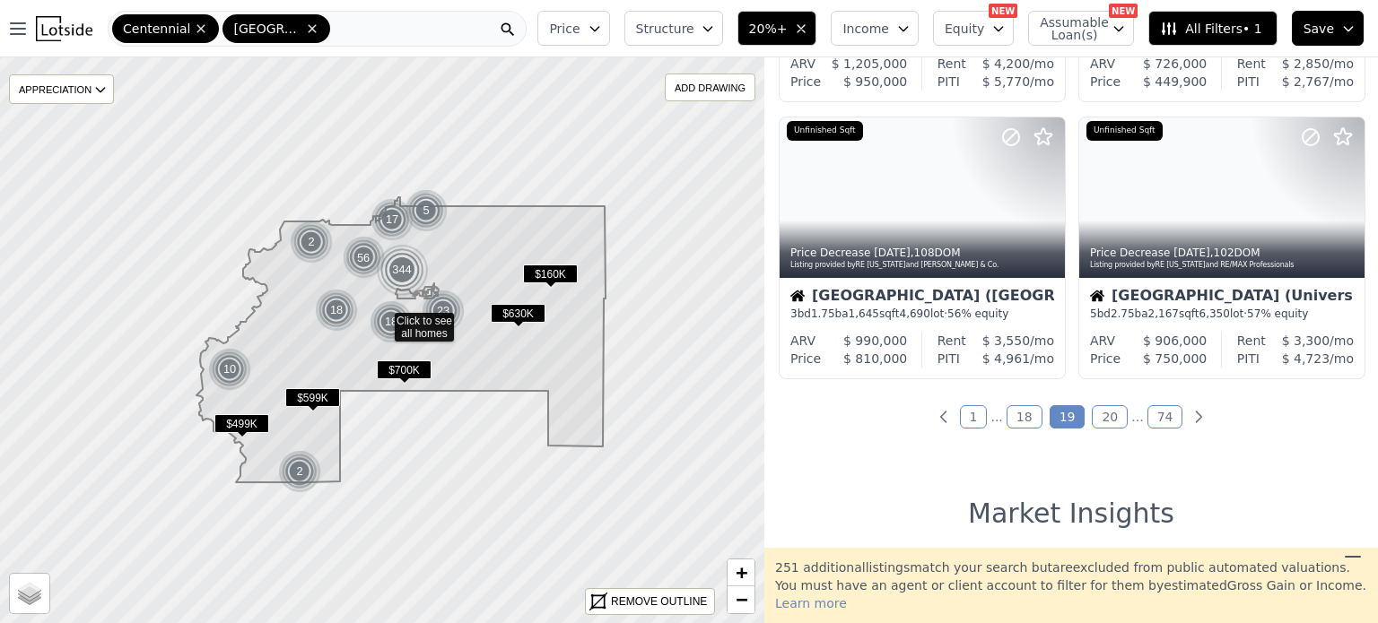
scroll to position [1377, 0]
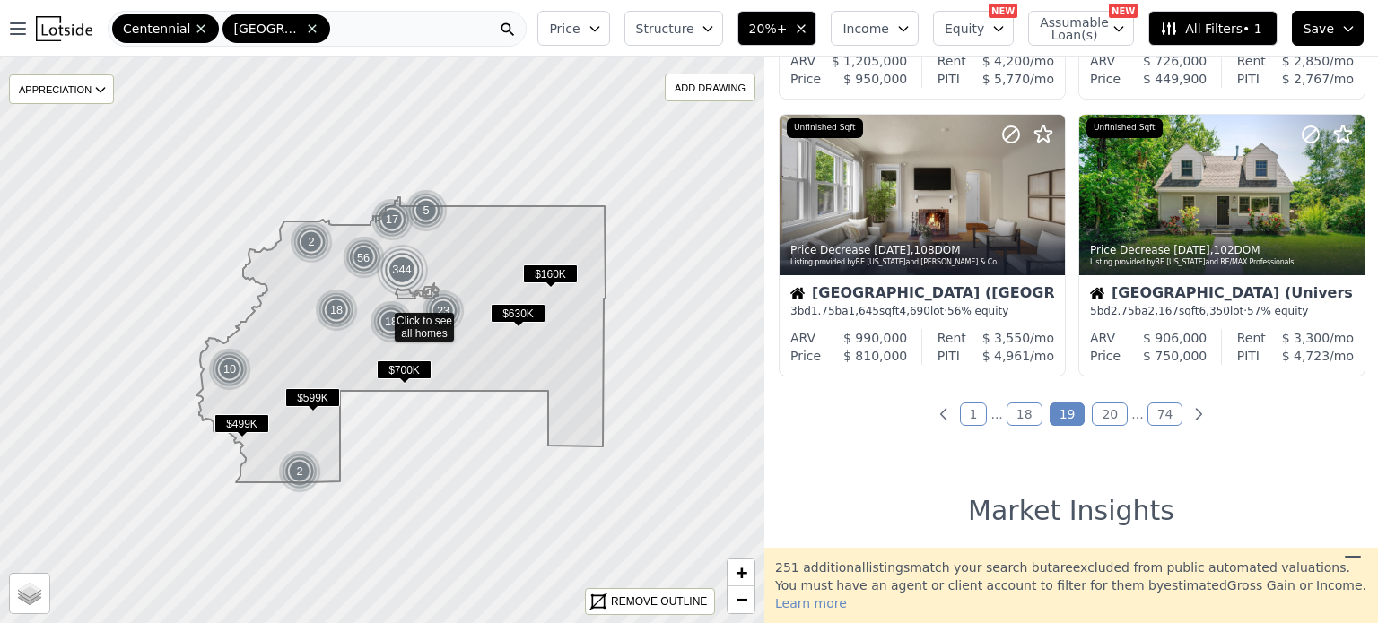
click at [1107, 426] on div "887 out of 1138 listings match your filters Table Grid Price Decrease 2w ago , …" at bounding box center [1071, 302] width 614 height 491
click at [1107, 424] on link "20" at bounding box center [1110, 414] width 36 height 23
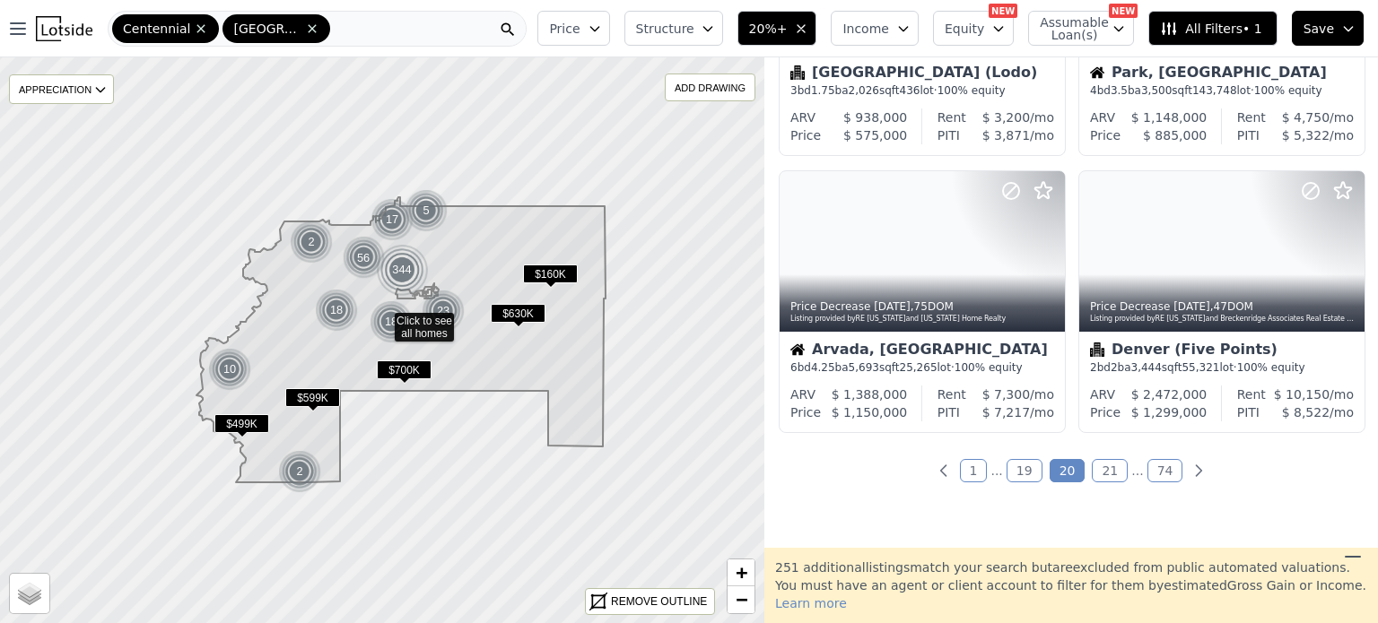
scroll to position [1346, 0]
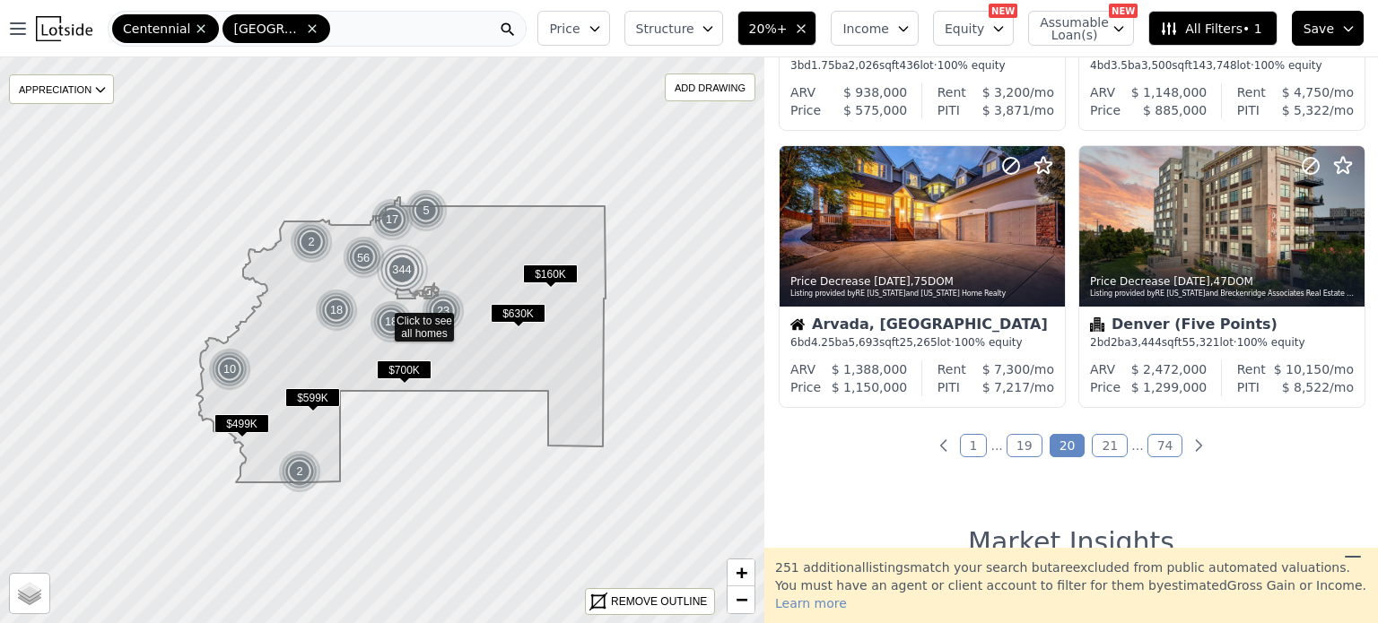
click at [1105, 449] on link "21" at bounding box center [1110, 445] width 36 height 23
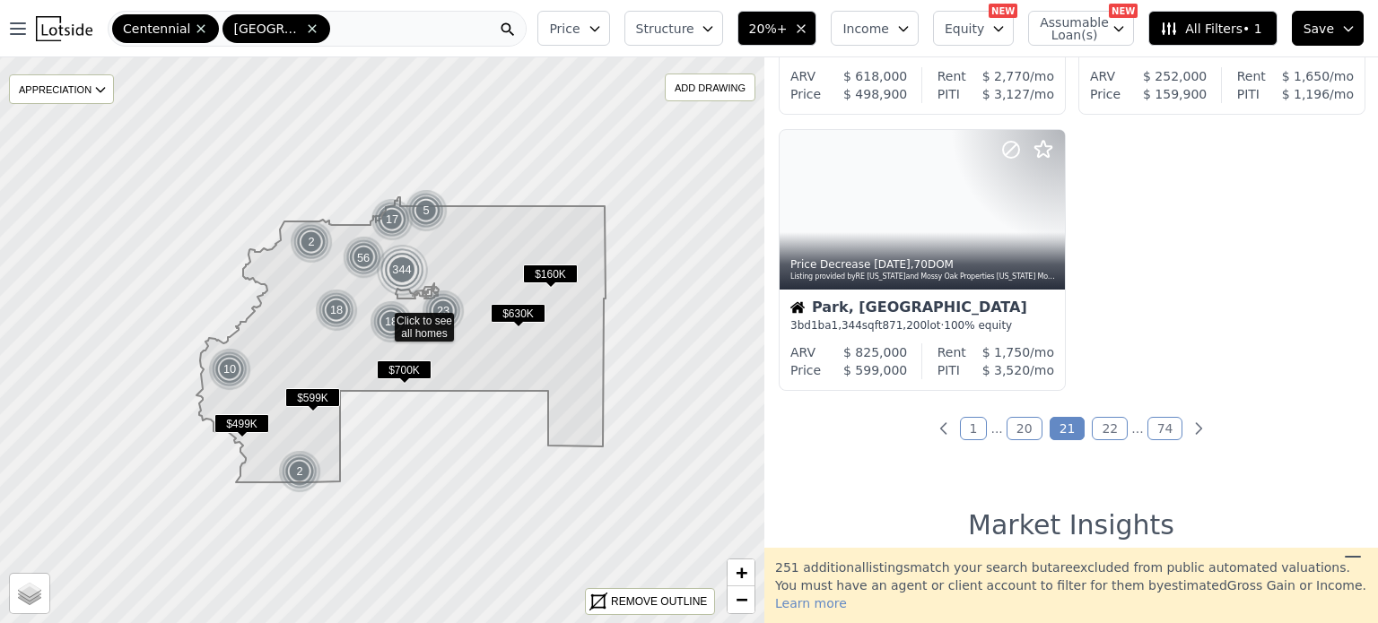
scroll to position [968, 0]
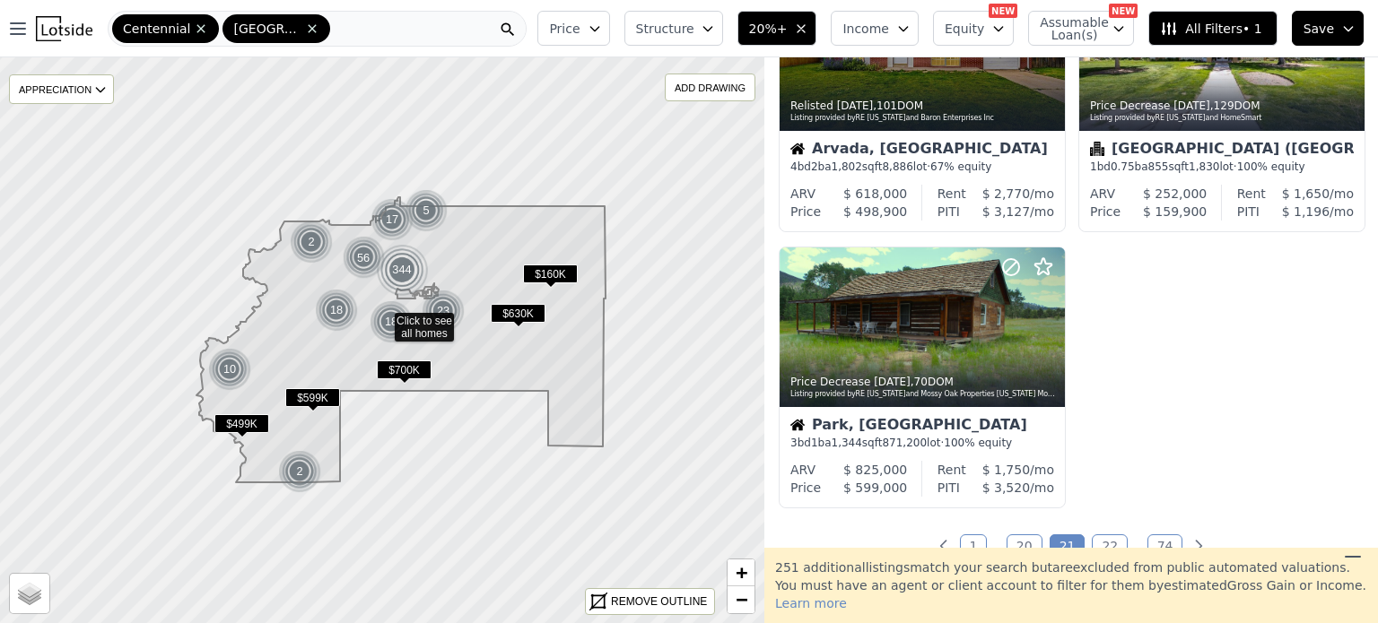
click at [1106, 546] on link "22" at bounding box center [1110, 546] width 36 height 23
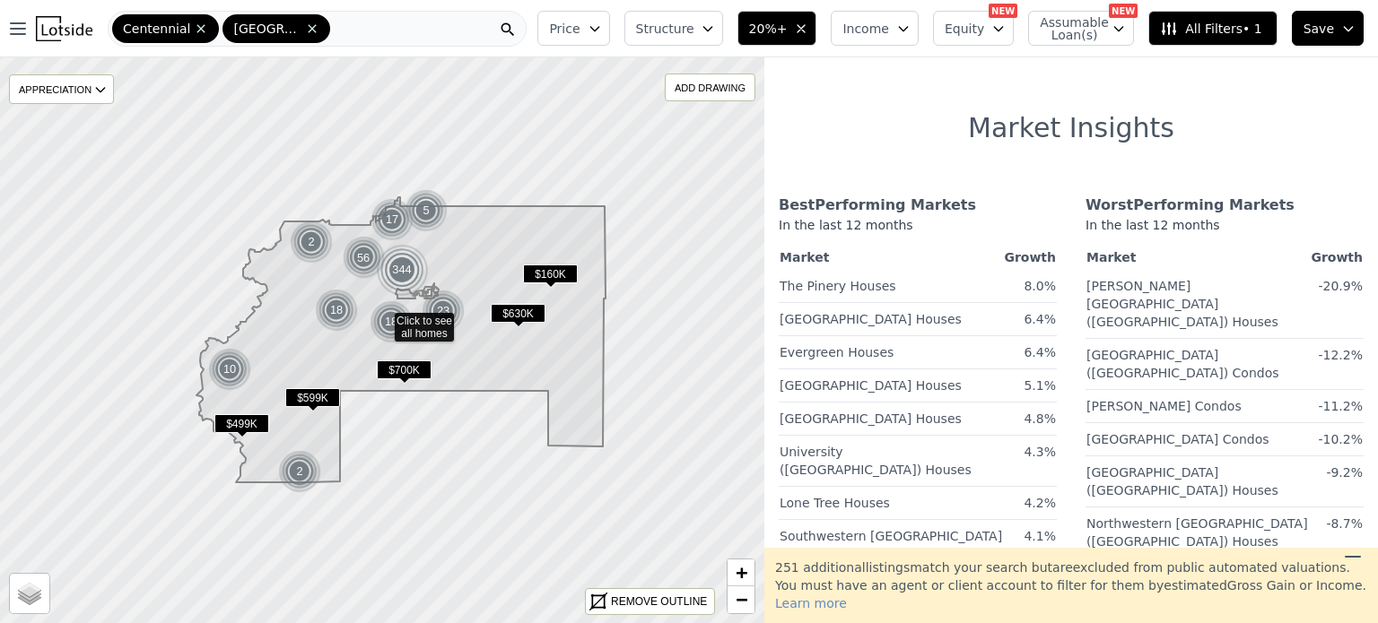
scroll to position [0, 0]
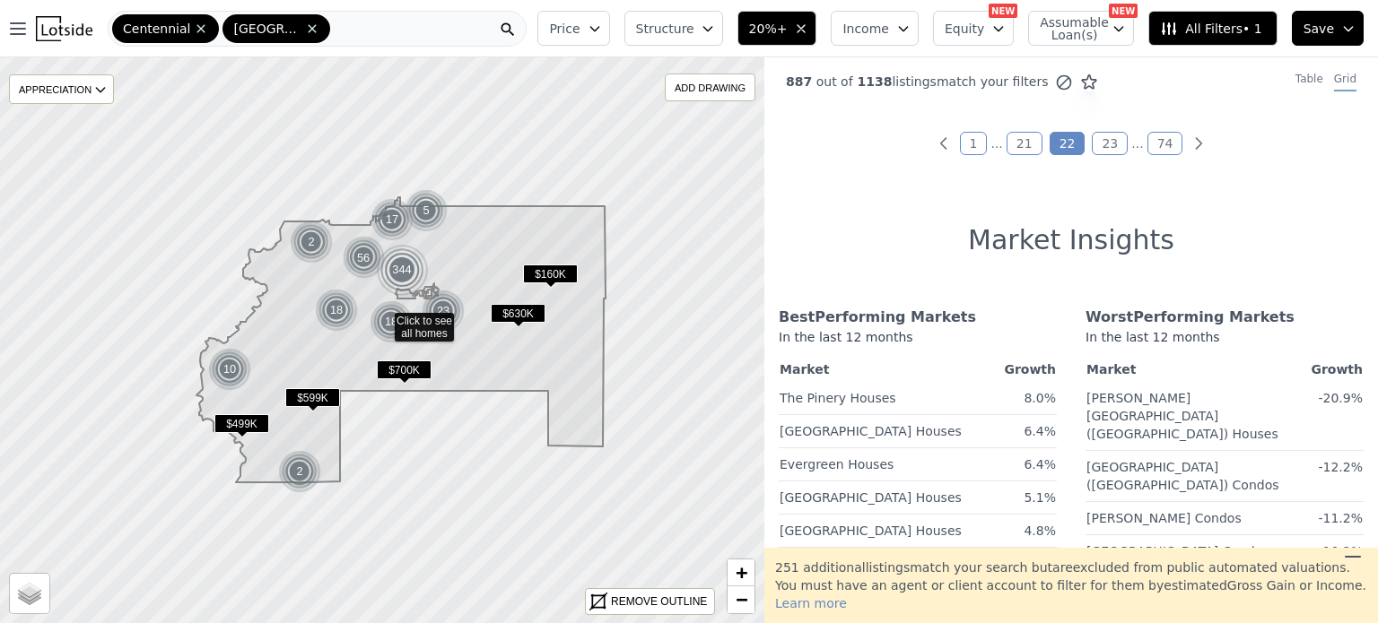
click at [1213, 571] on div "251 additional listing s match your search but are excluded from public automat…" at bounding box center [1071, 585] width 614 height 75
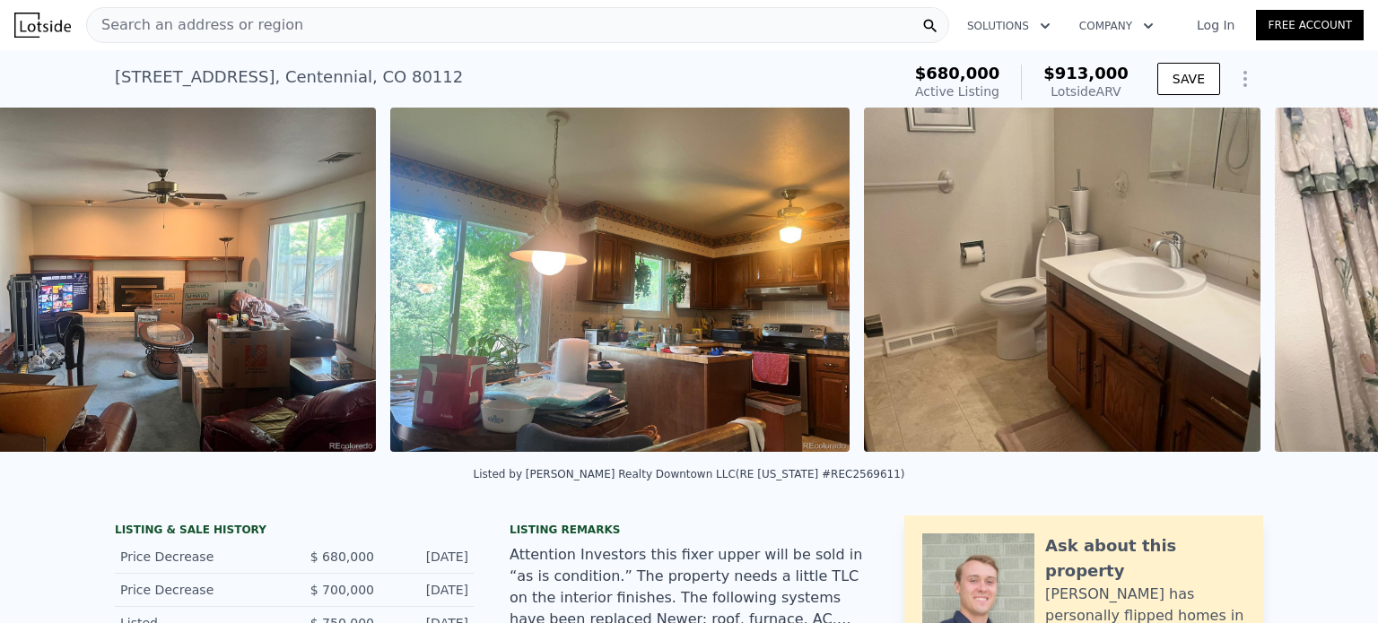
scroll to position [0, 4288]
